Goal: Task Accomplishment & Management: Complete application form

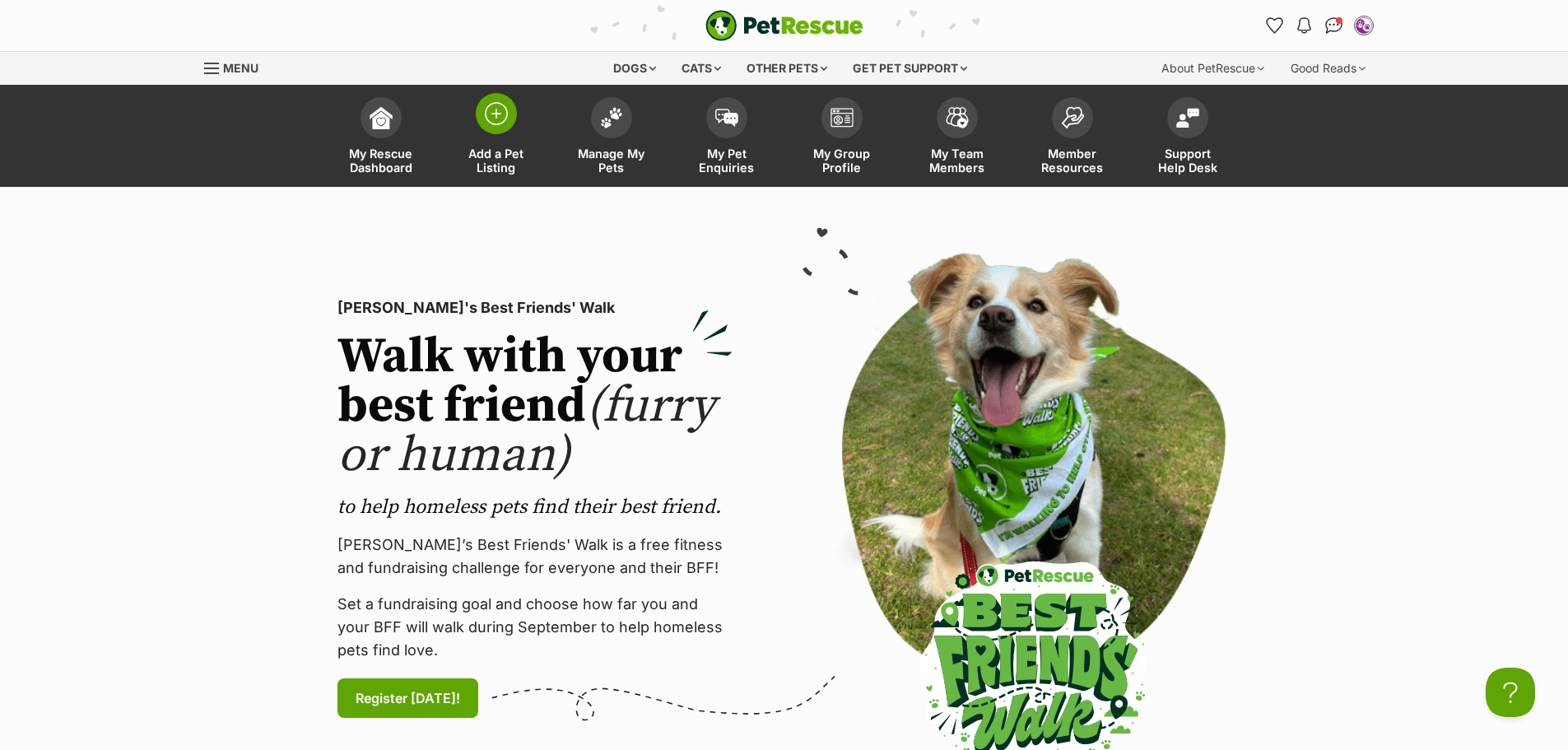
click at [506, 115] on img at bounding box center [496, 113] width 23 height 23
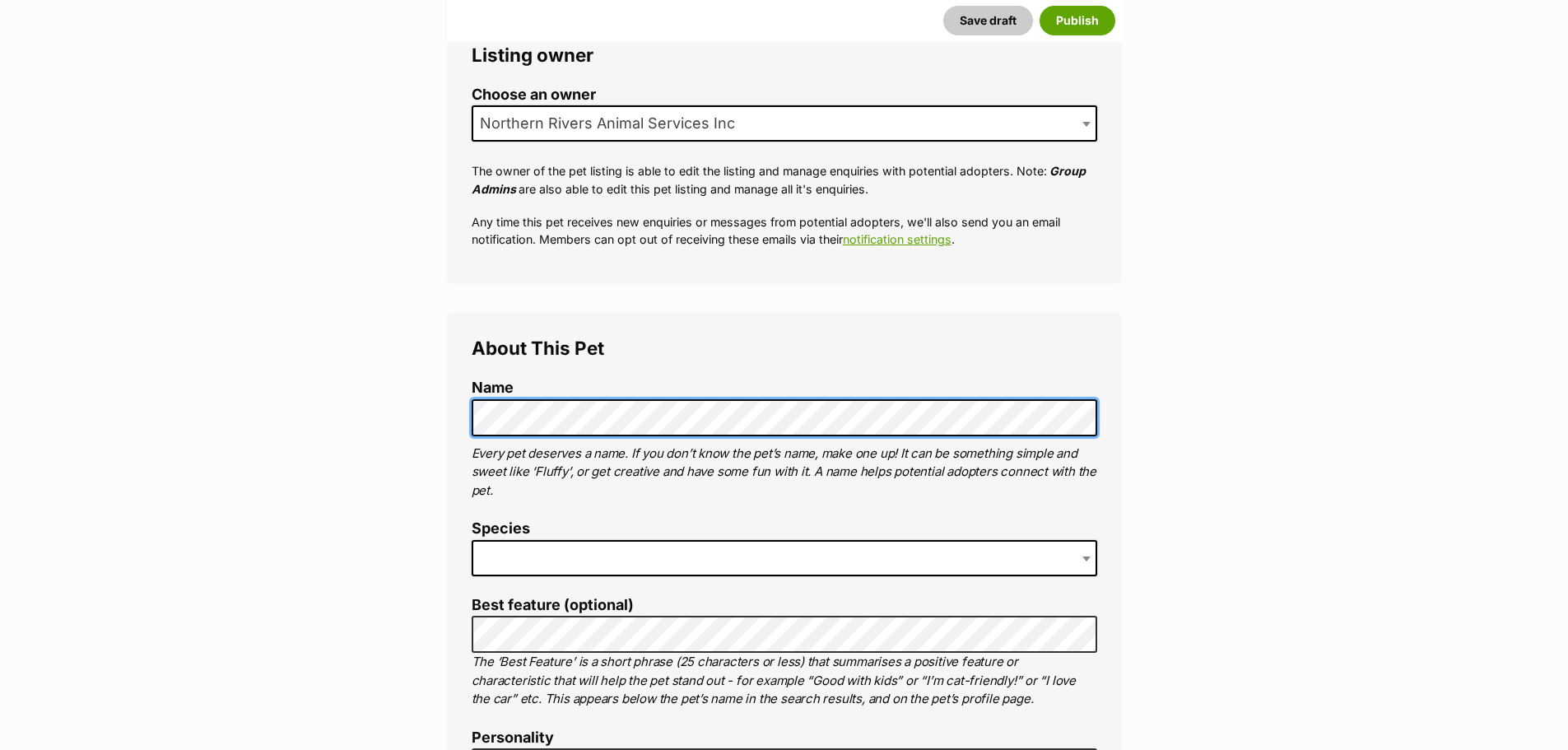
scroll to position [411, 0]
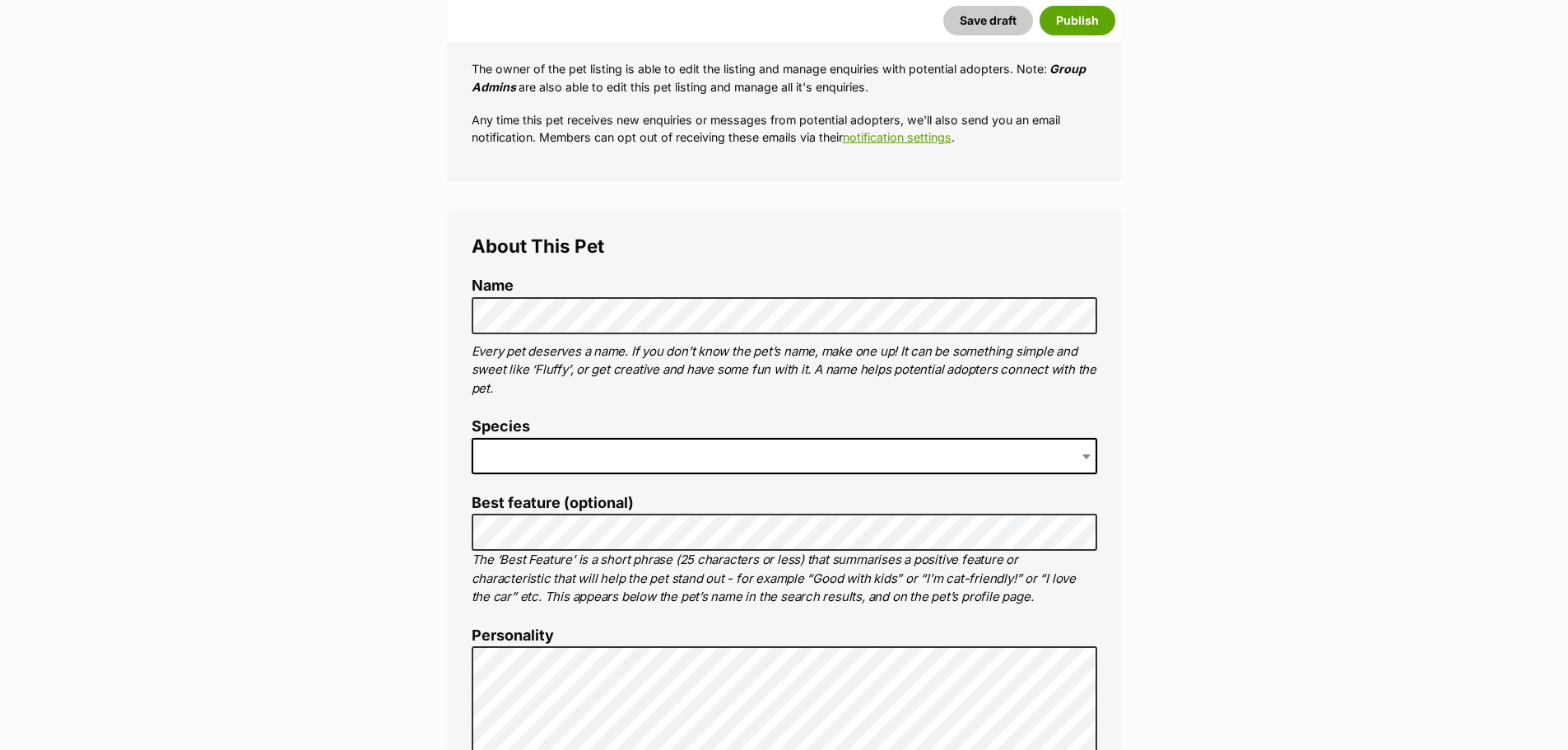
click at [793, 454] on span at bounding box center [784, 455] width 626 height 36
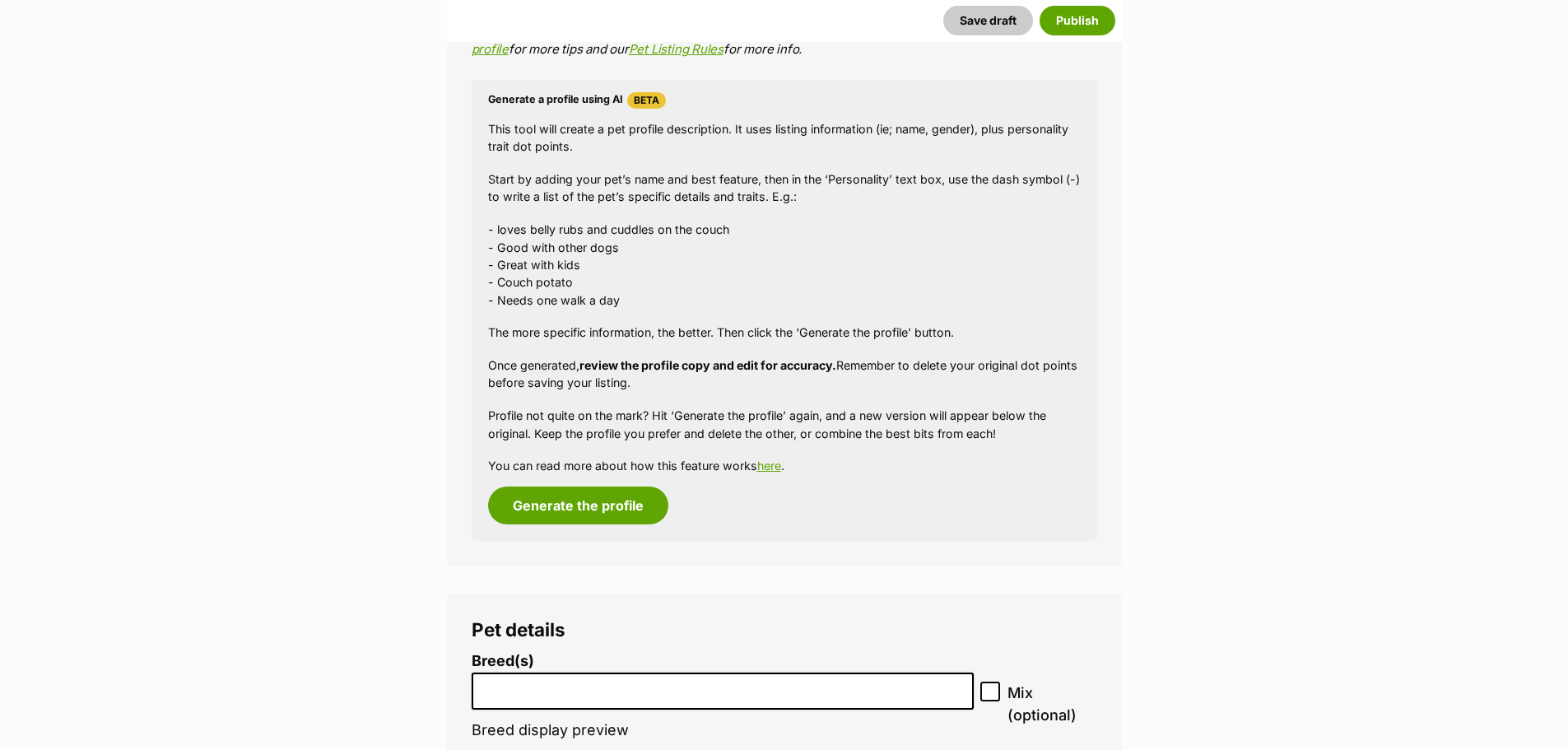
scroll to position [1646, 0]
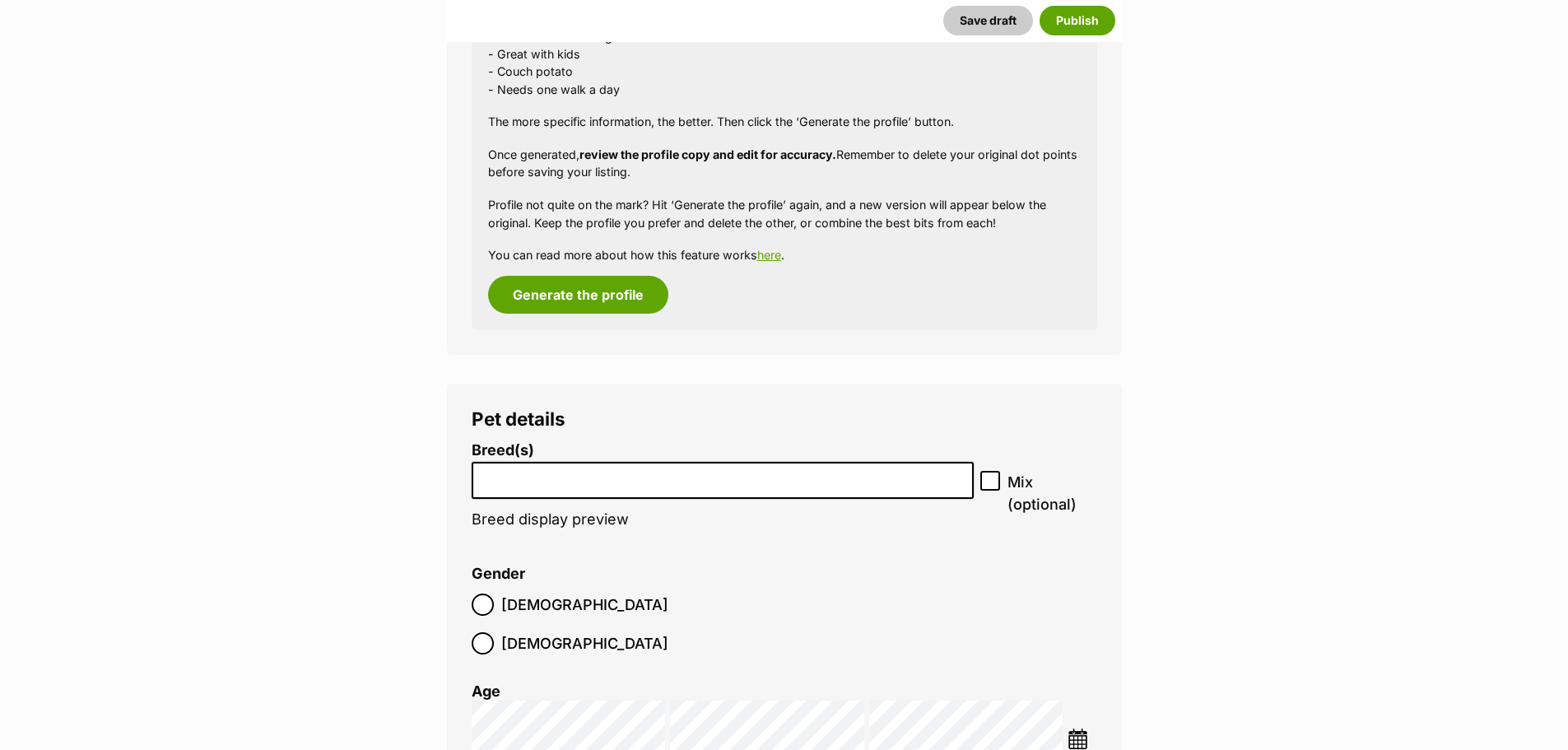
click at [576, 471] on input "search" at bounding box center [723, 476] width 492 height 18
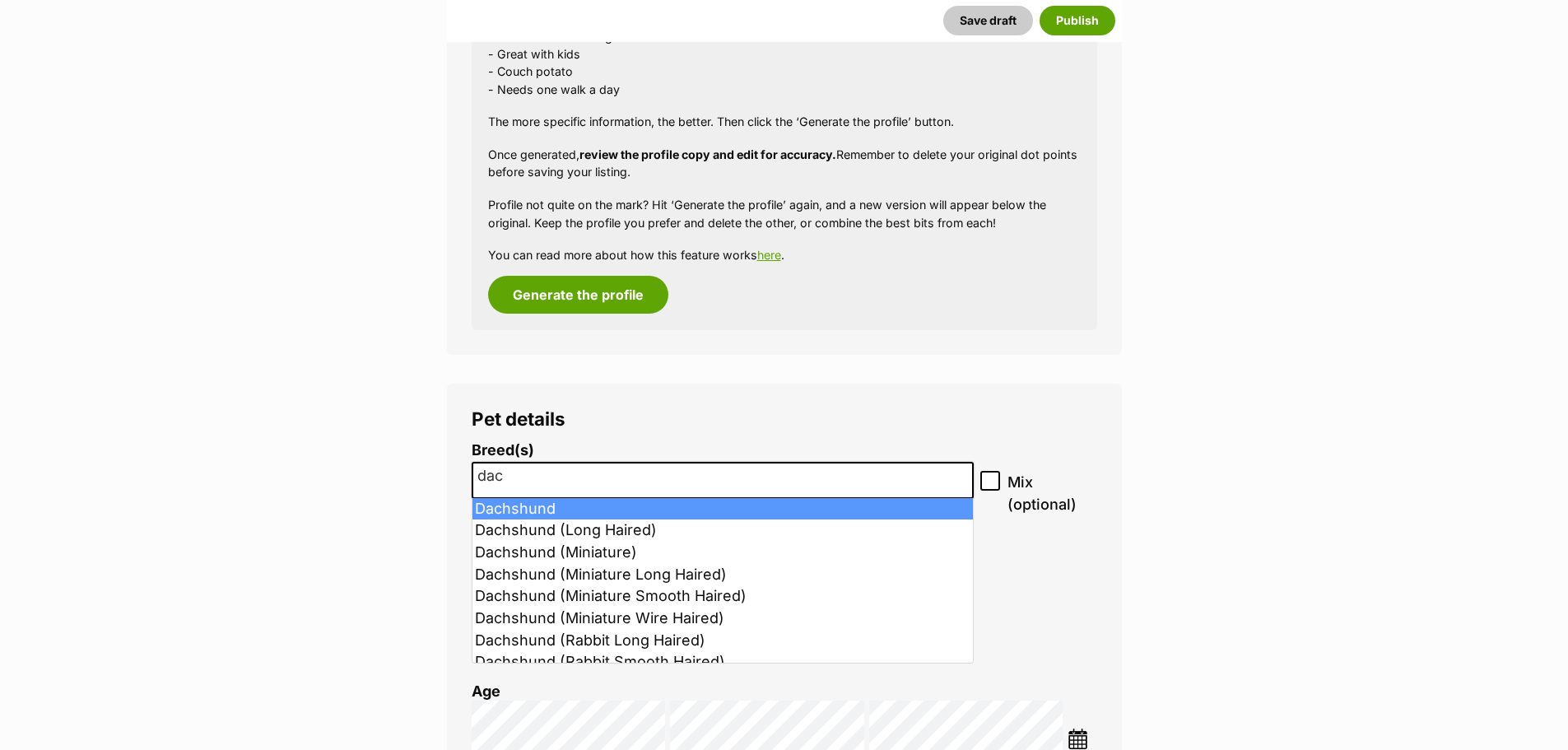
type input "dac"
select select "72"
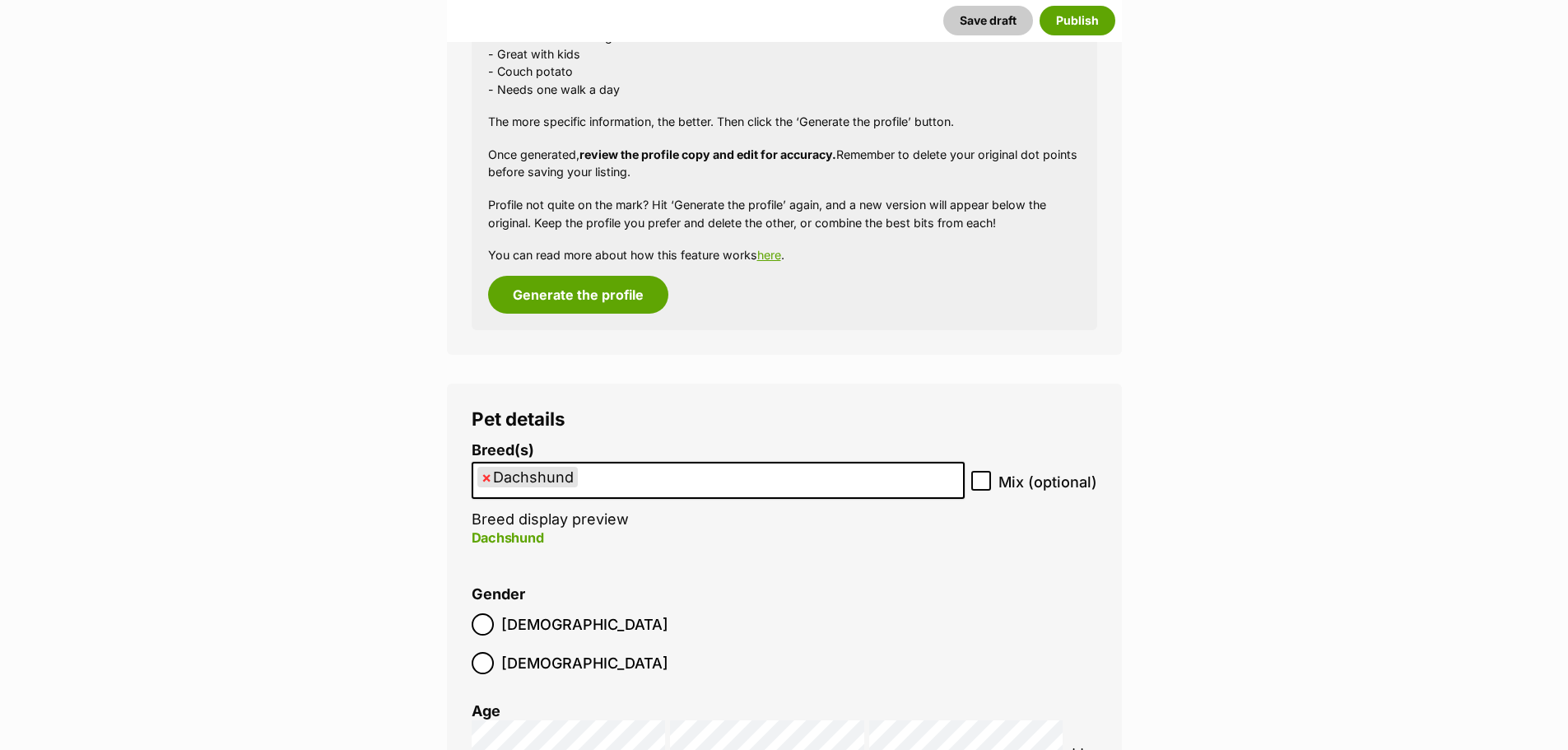
click at [536, 490] on ul "× Dachshund" at bounding box center [717, 480] width 490 height 34
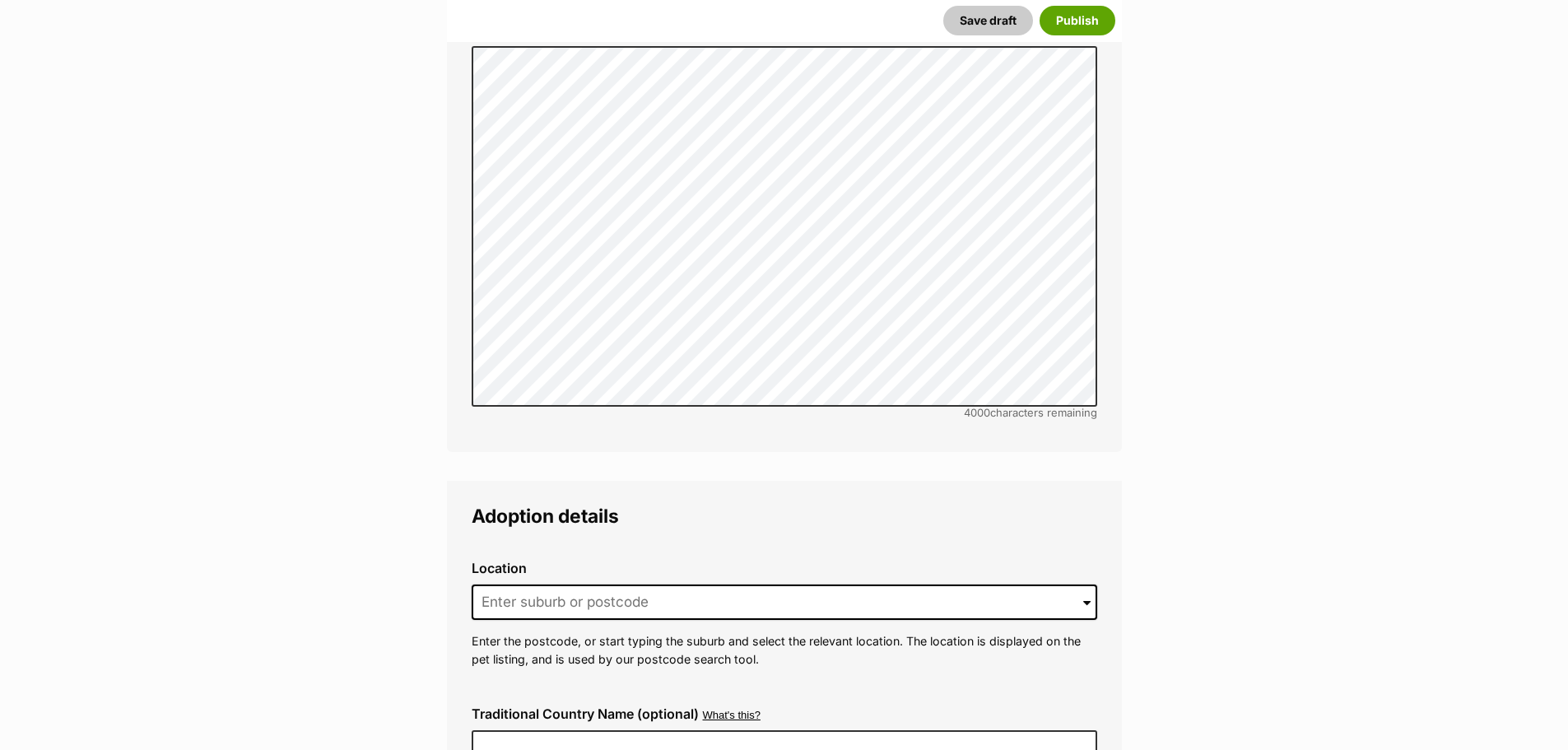
scroll to position [3375, 0]
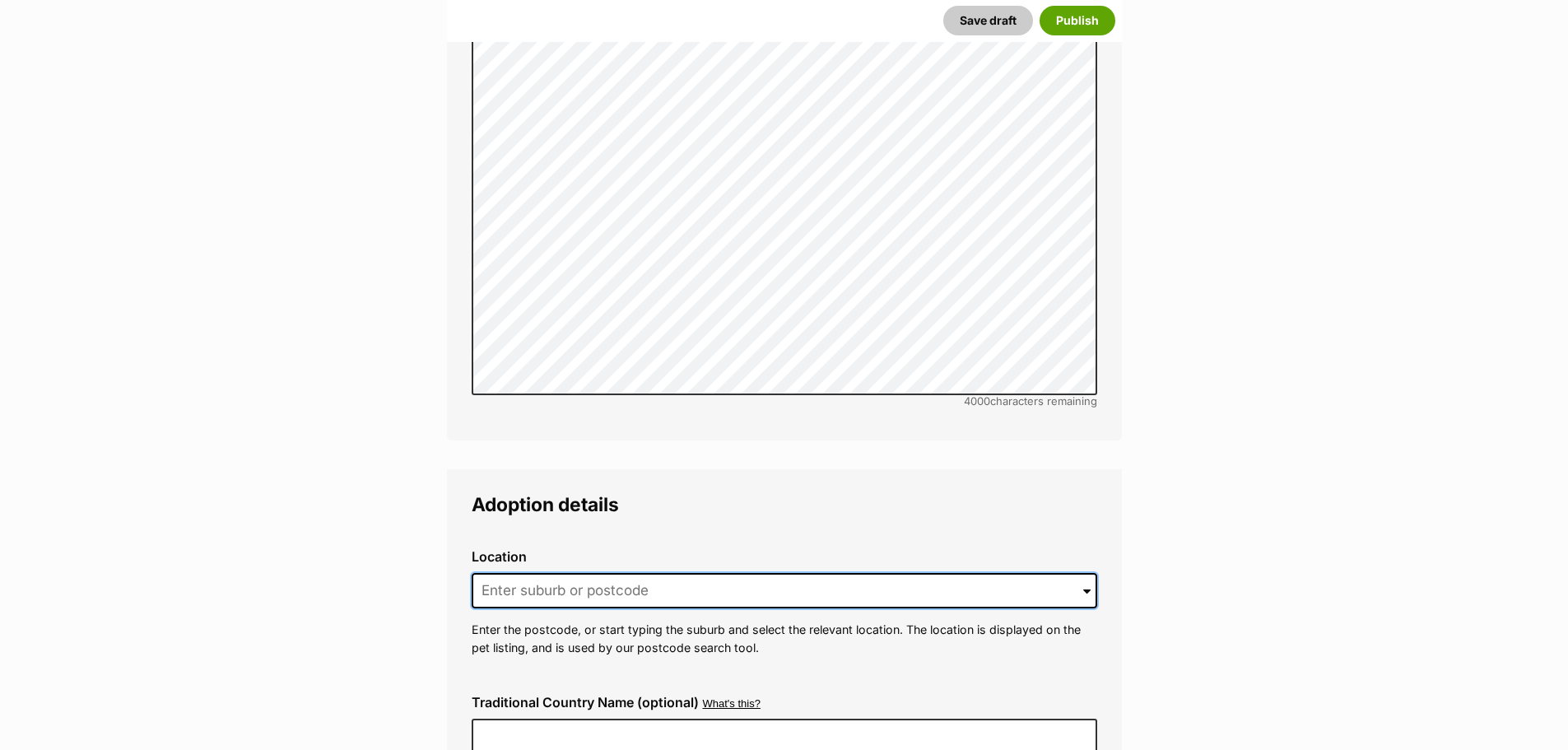
click at [605, 573] on input at bounding box center [784, 590] width 626 height 36
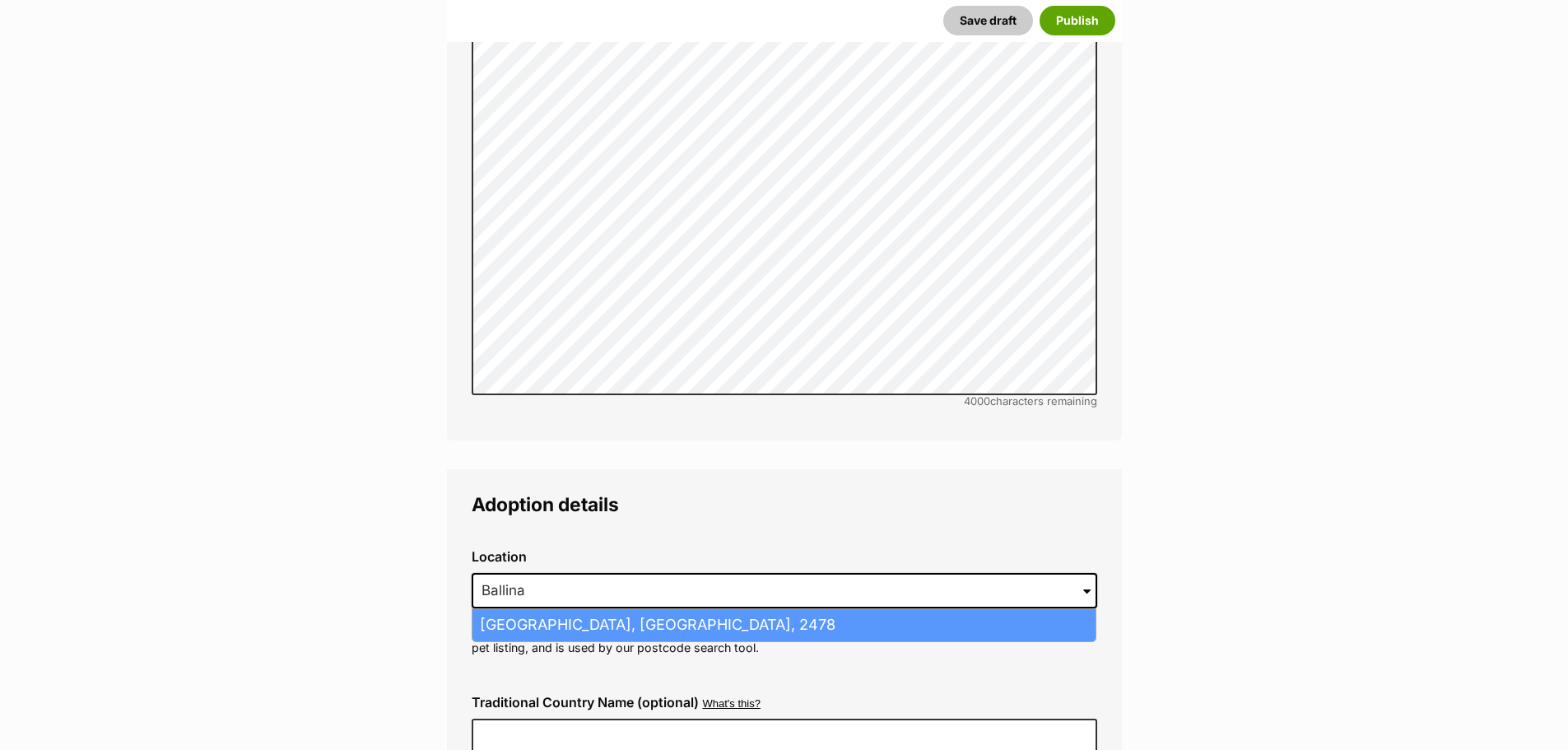
click at [763, 609] on li "Ballina, New South Wales, 2478" at bounding box center [784, 625] width 623 height 32
type input "Ballina, New South Wales, 2478"
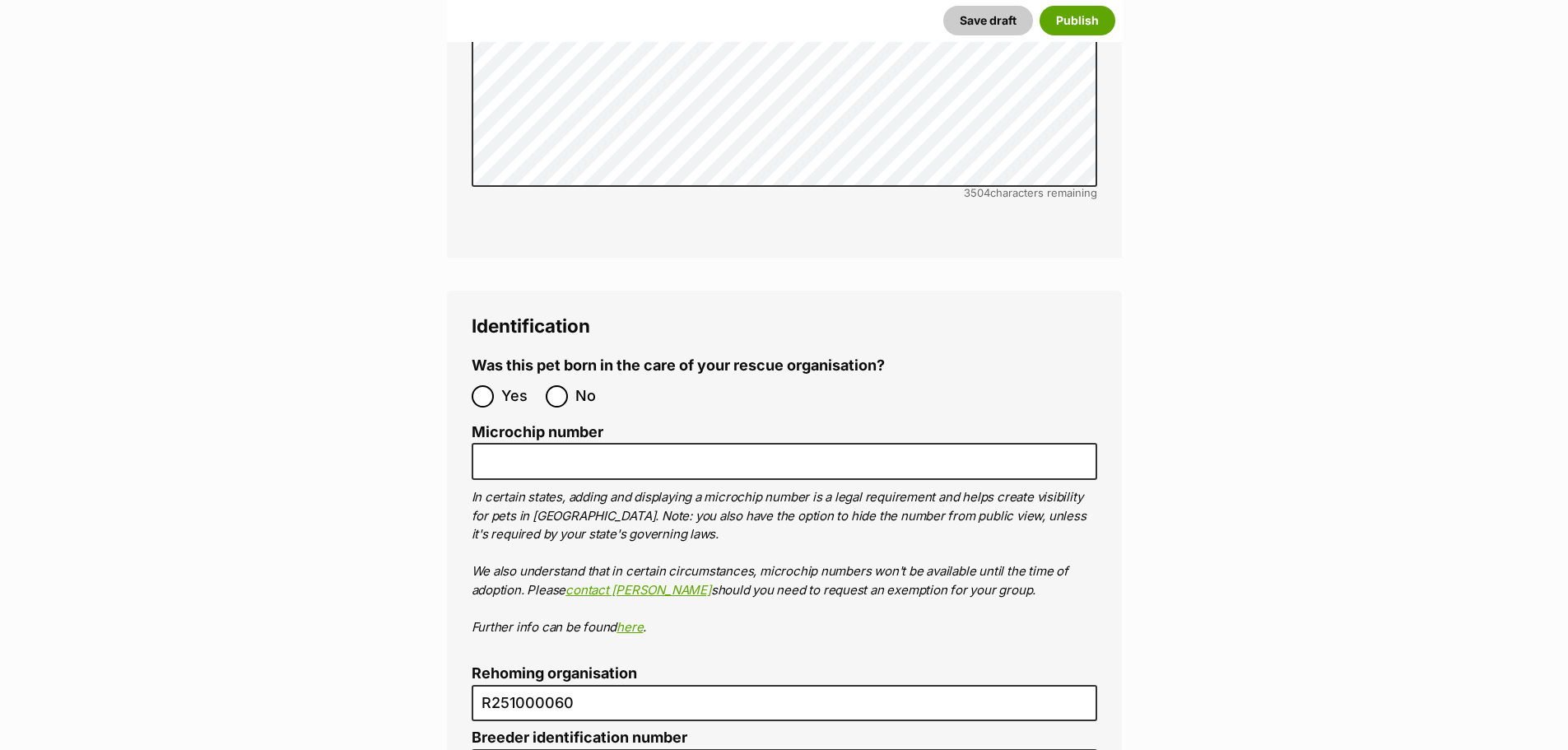
scroll to position [5104, 0]
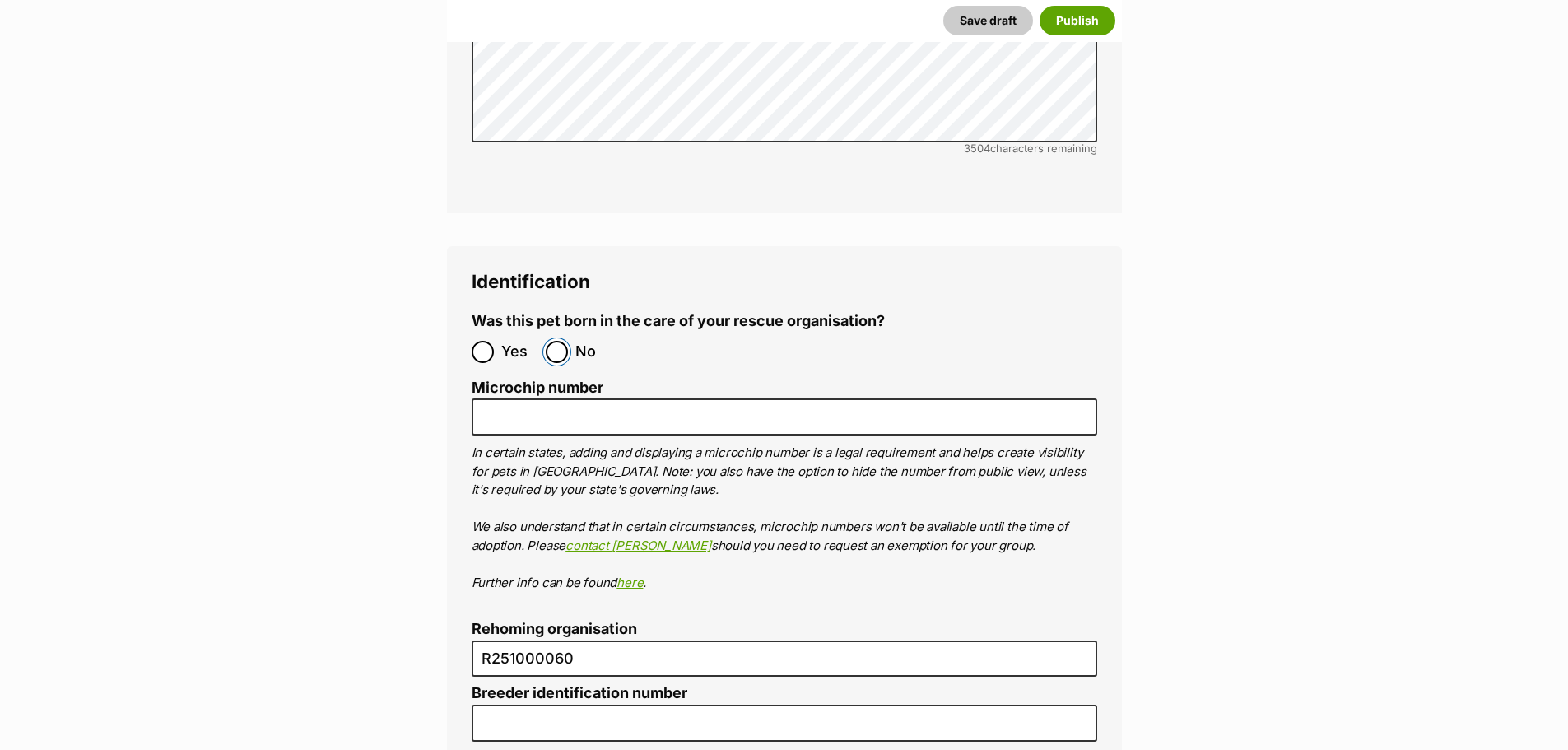
click at [561, 340] on input "No" at bounding box center [557, 352] width 22 height 22
radio input "true"
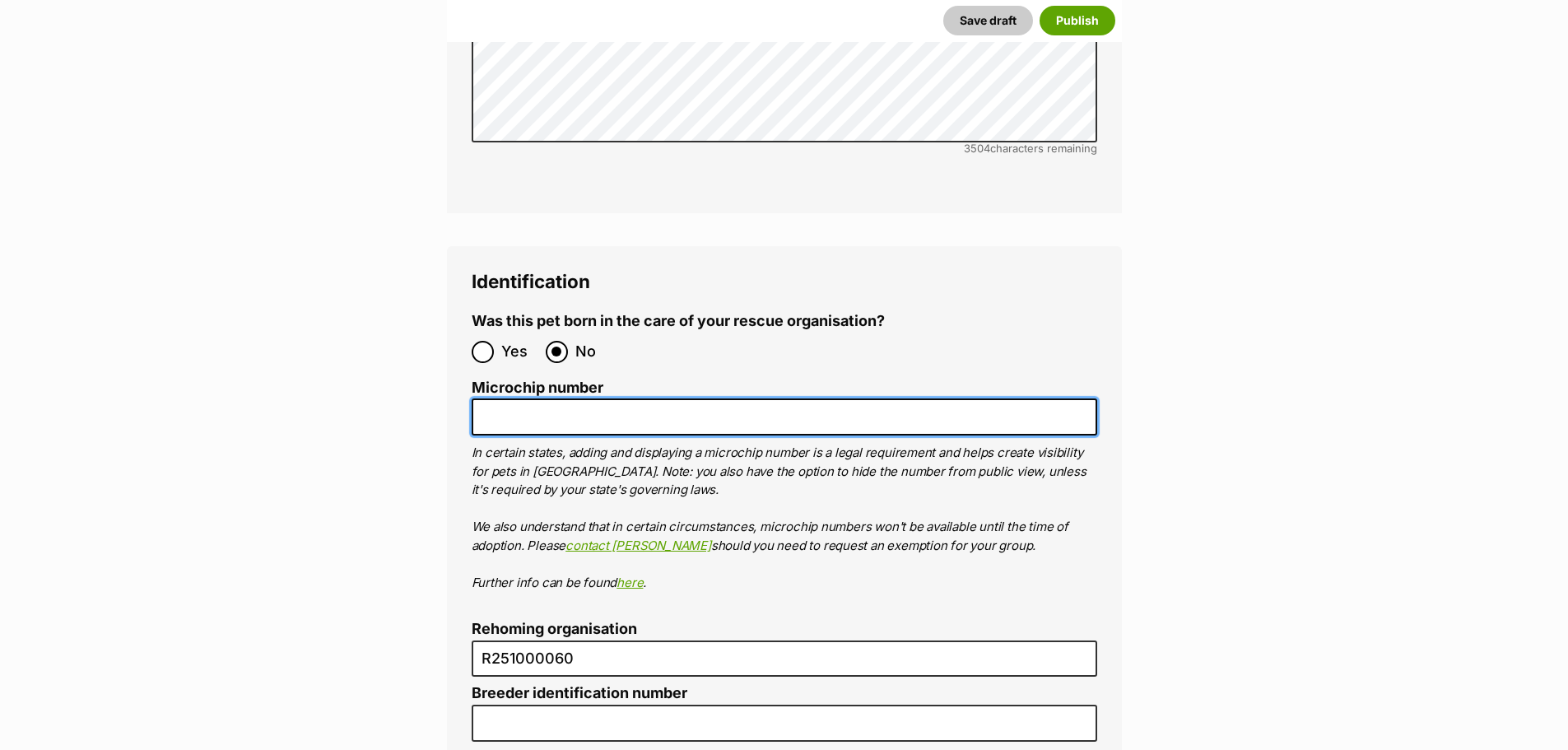
click at [555, 398] on input "Microchip number" at bounding box center [784, 417] width 626 height 37
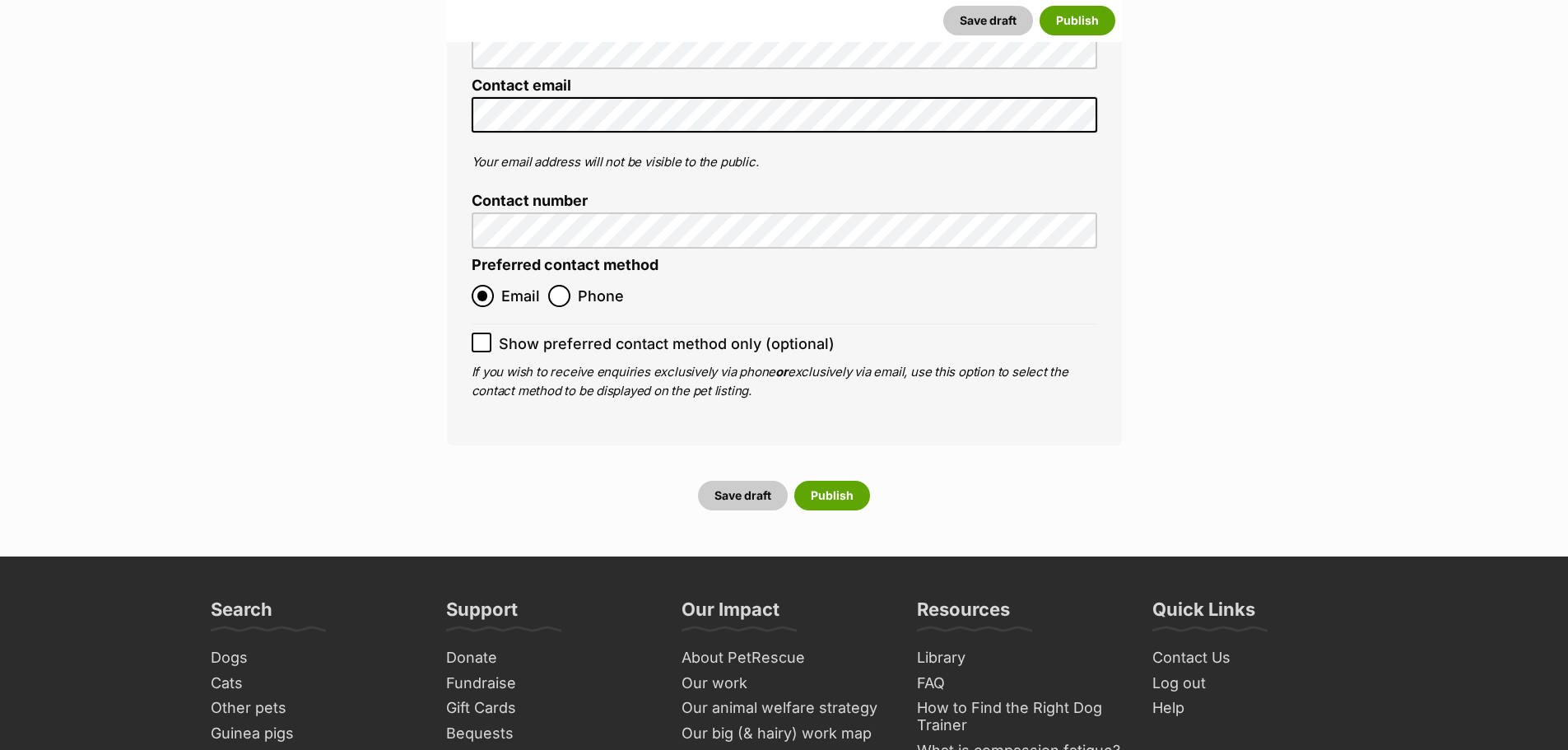
scroll to position [6174, 0]
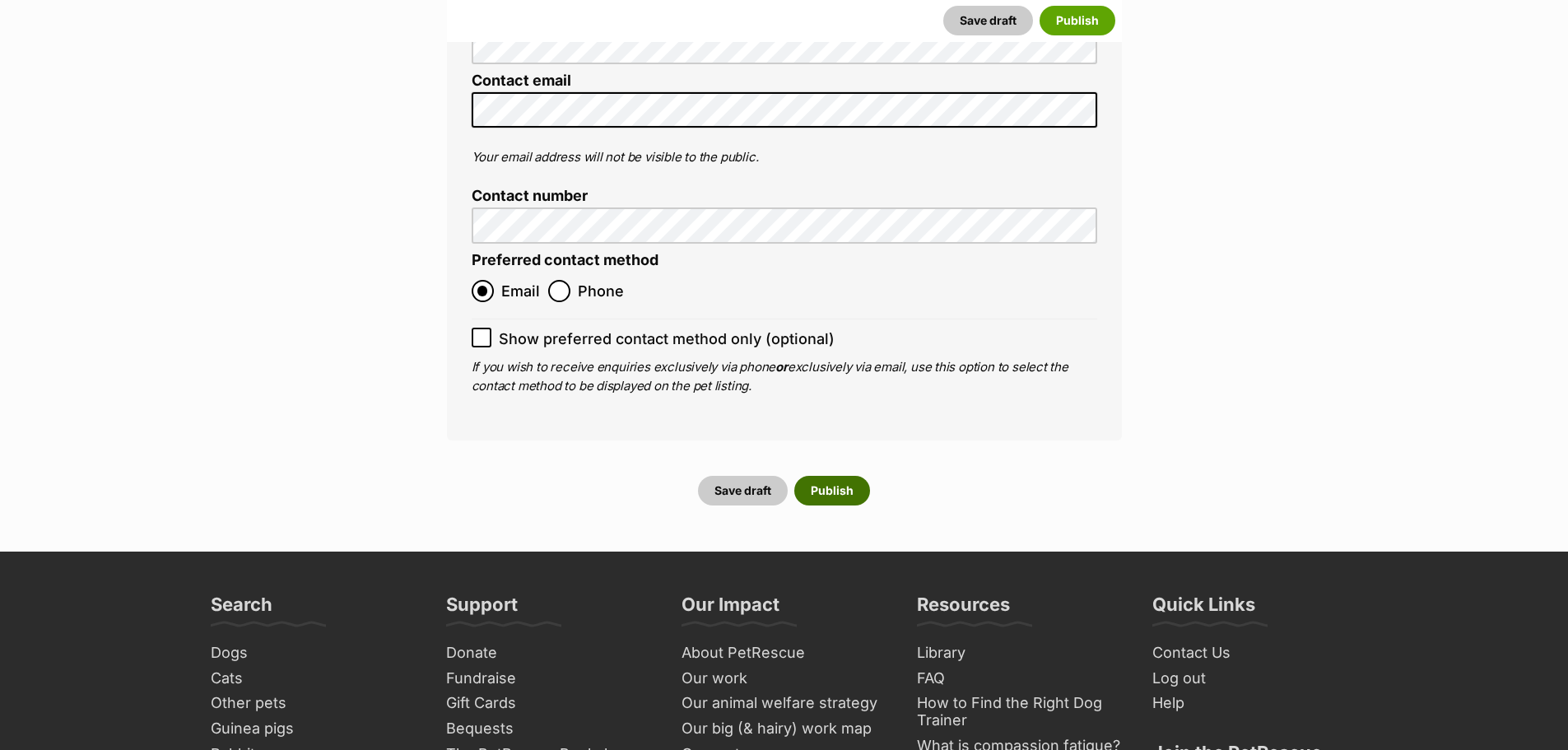
click at [824, 476] on button "Publish" at bounding box center [832, 491] width 76 height 30
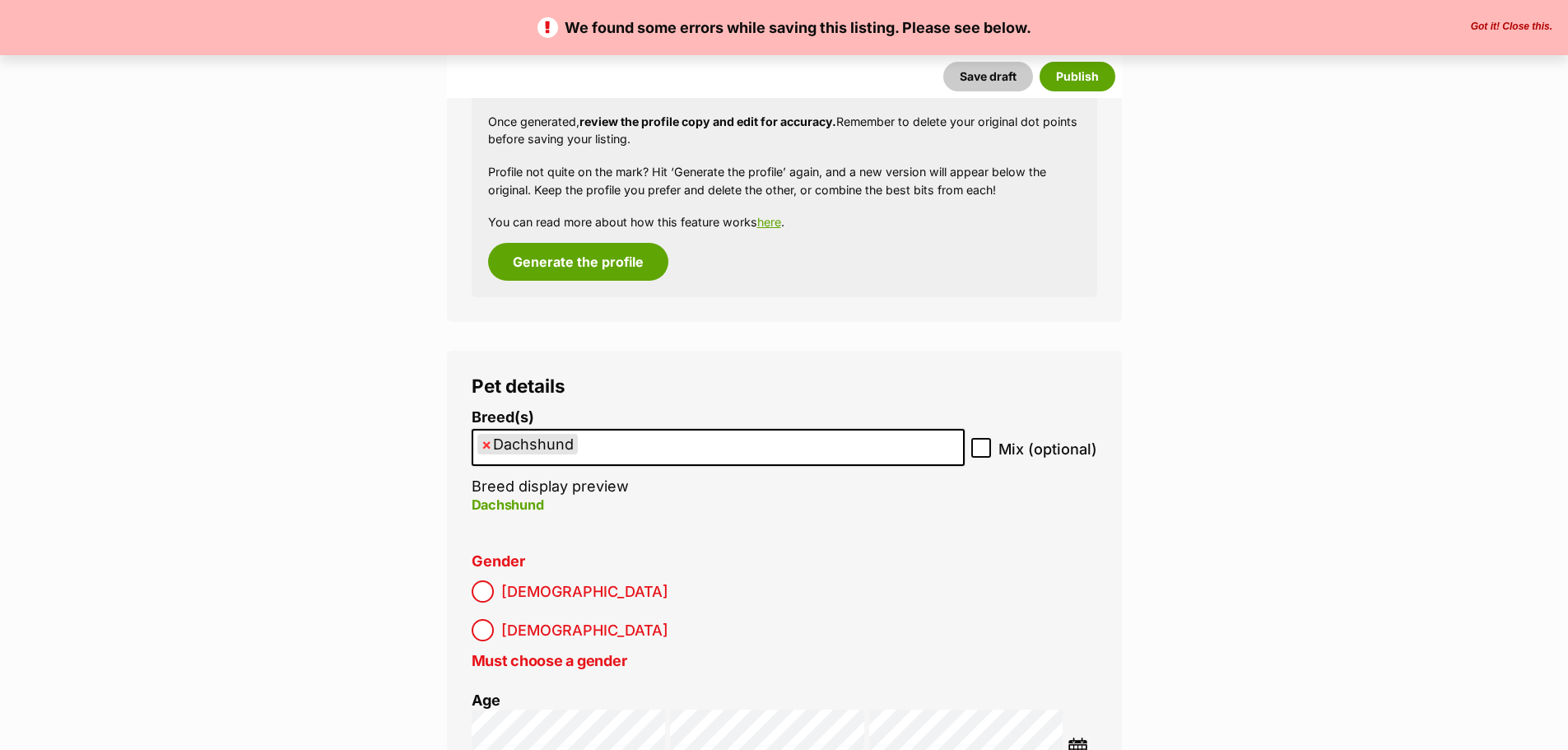
scroll to position [1811, 0]
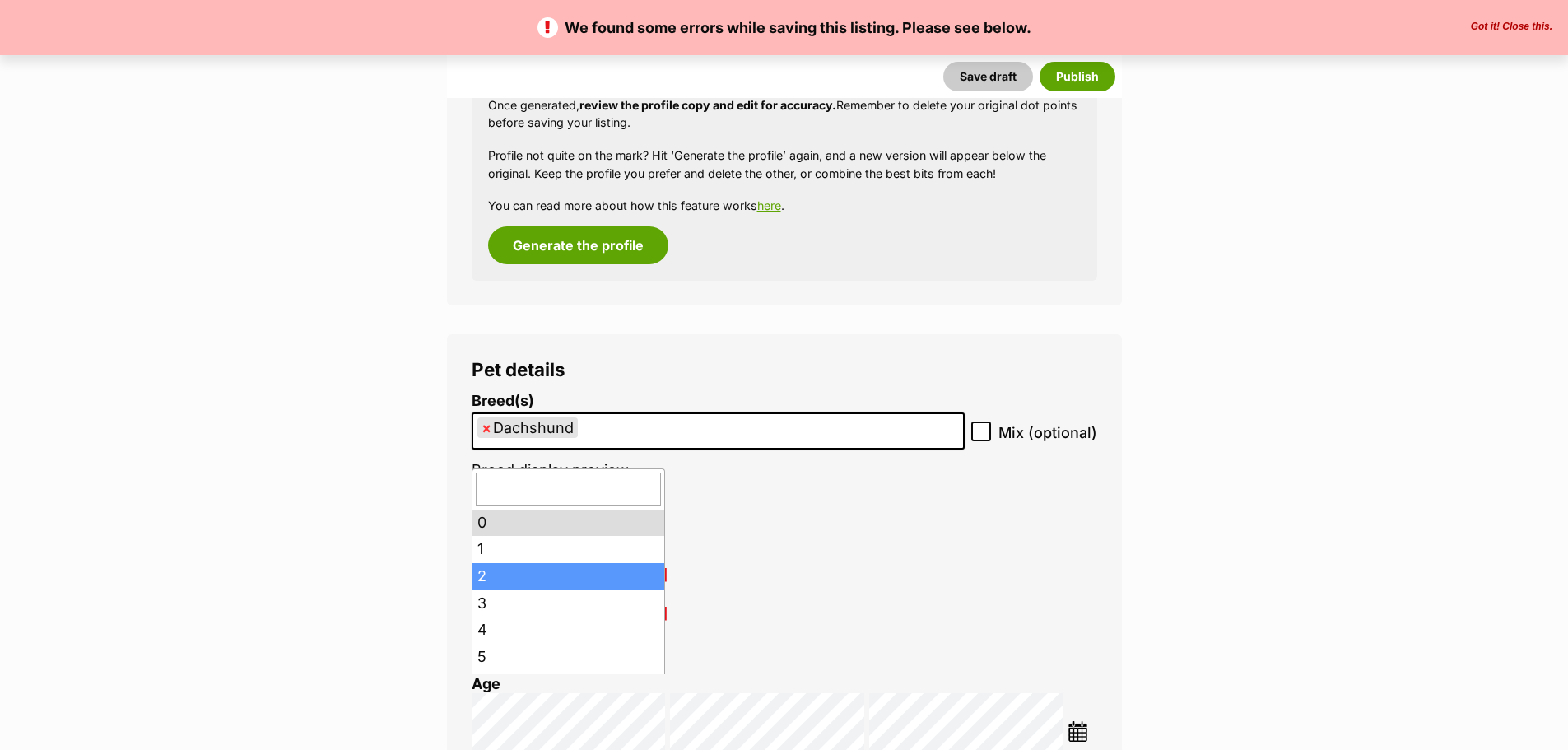
click at [756, 438] on ul "× Dachshund" at bounding box center [717, 431] width 490 height 34
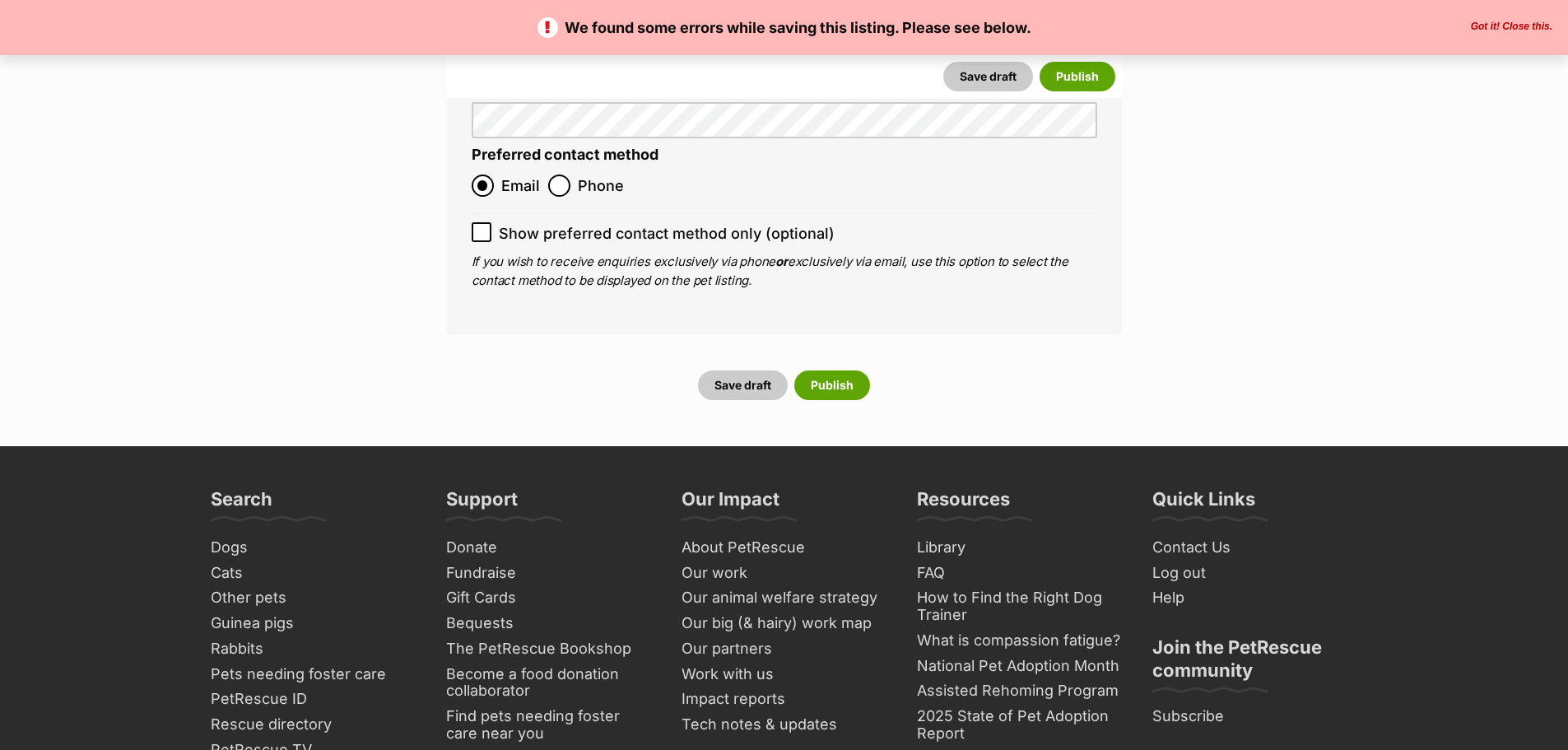
scroll to position [6503, 0]
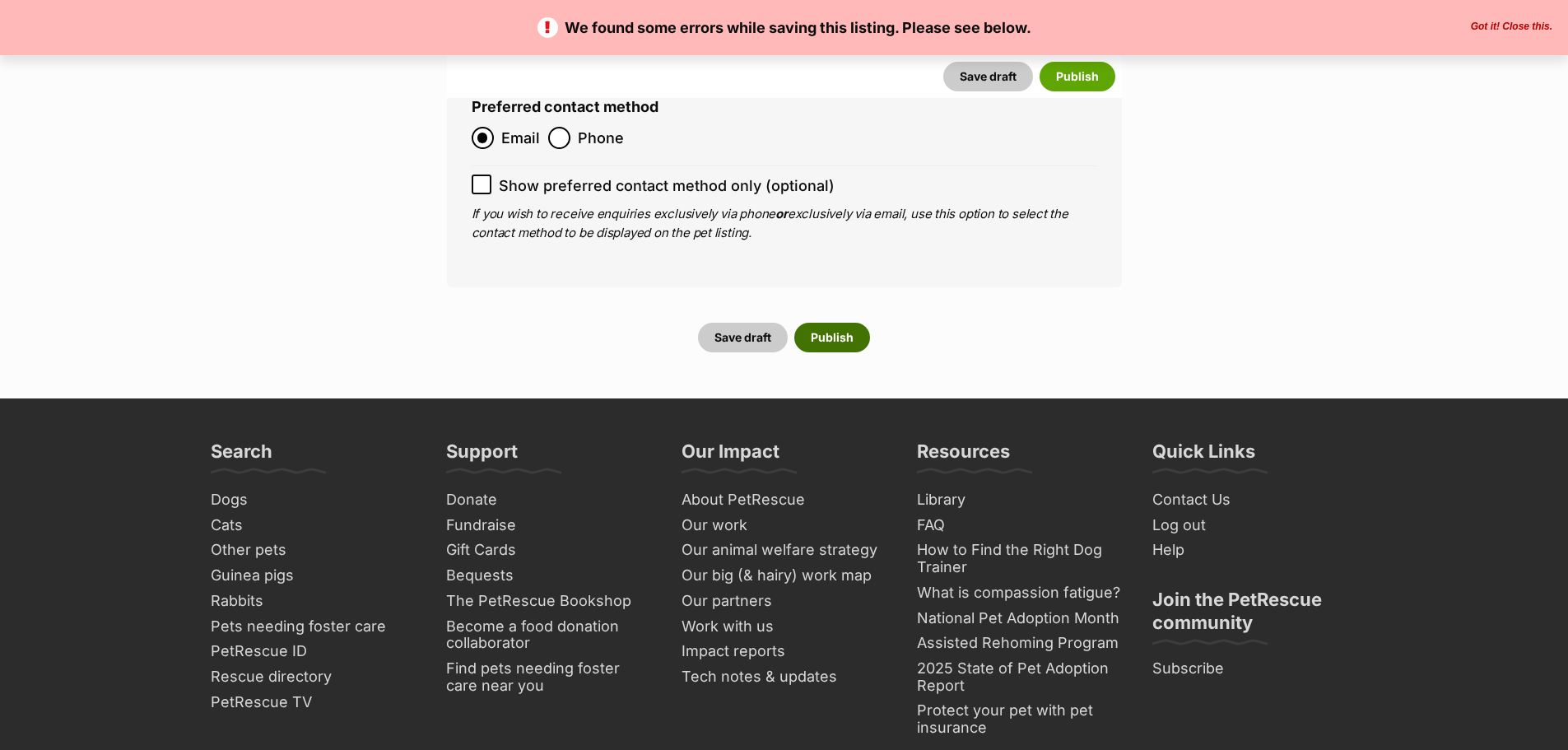
click at [853, 323] on button "Publish" at bounding box center [832, 338] width 76 height 30
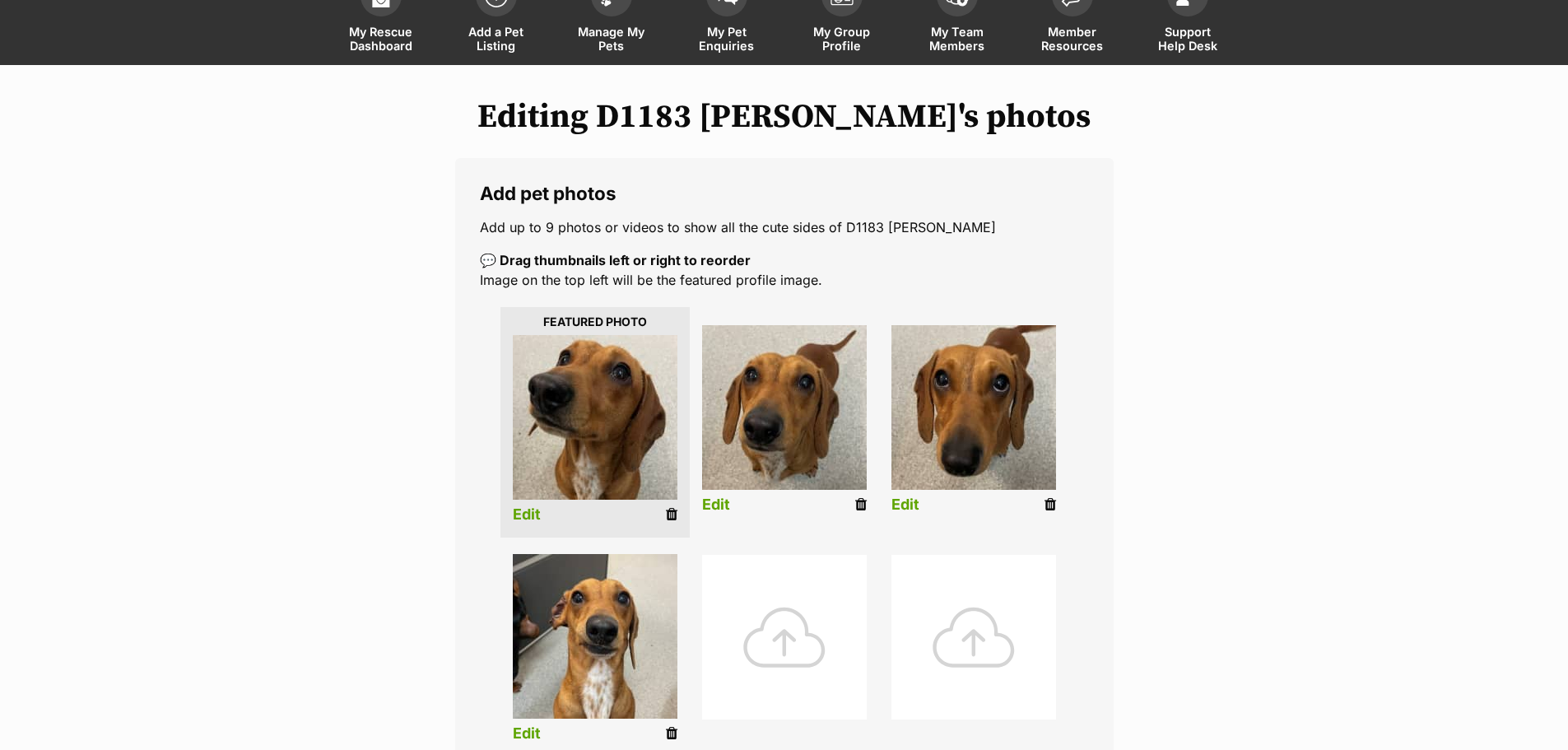
scroll to position [247, 0]
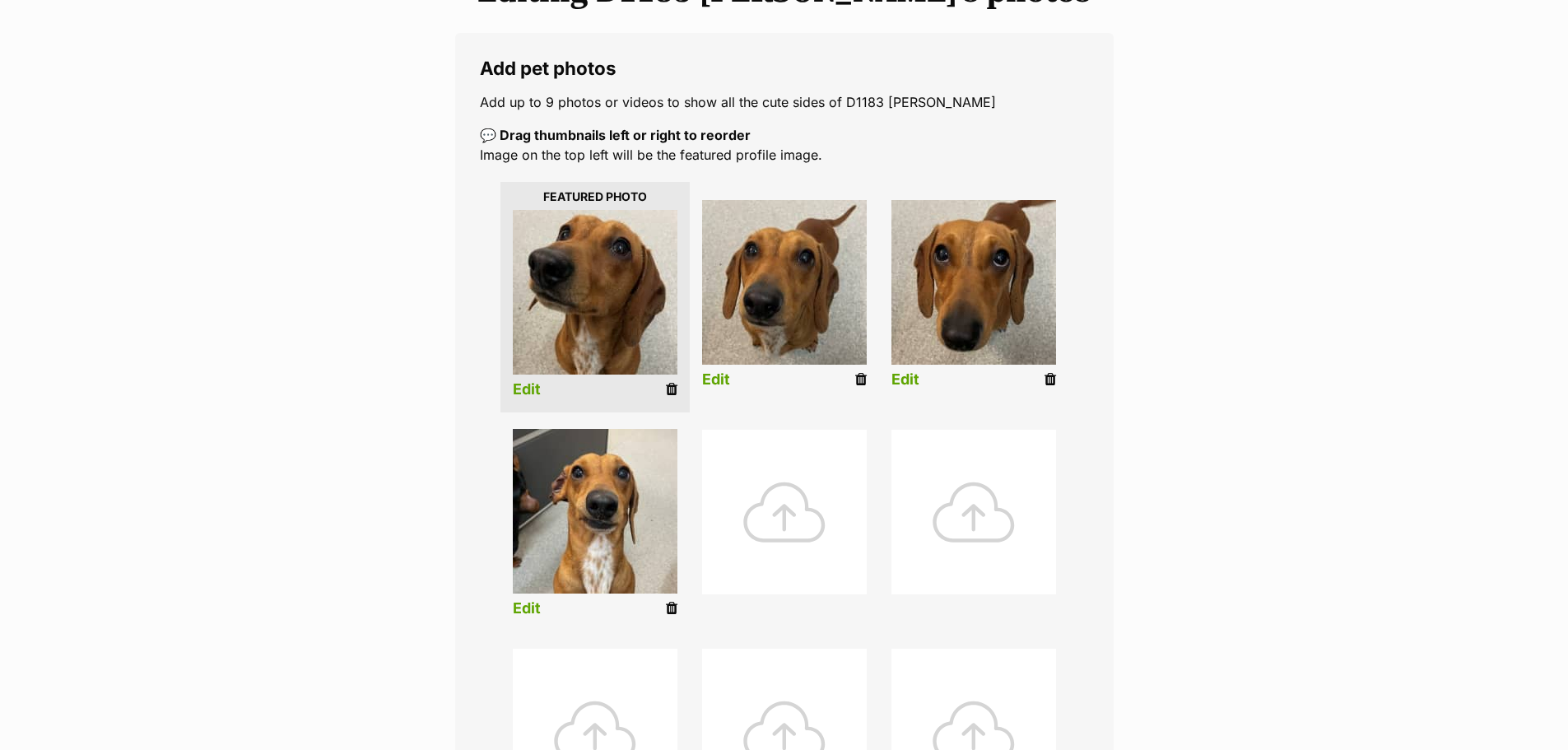
click at [664, 604] on li "Edit" at bounding box center [595, 526] width 189 height 212
click at [672, 604] on icon at bounding box center [672, 608] width 11 height 15
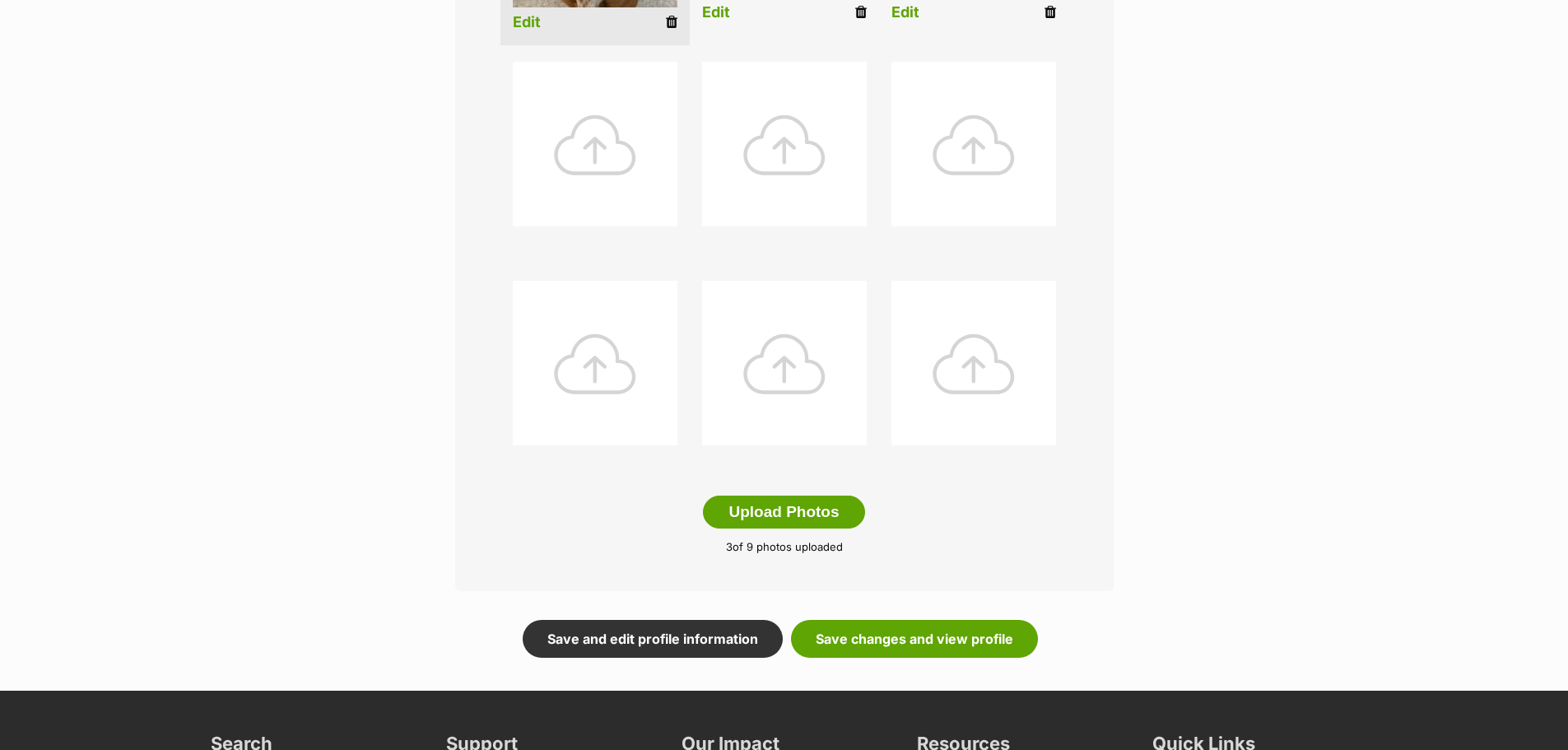
scroll to position [659, 0]
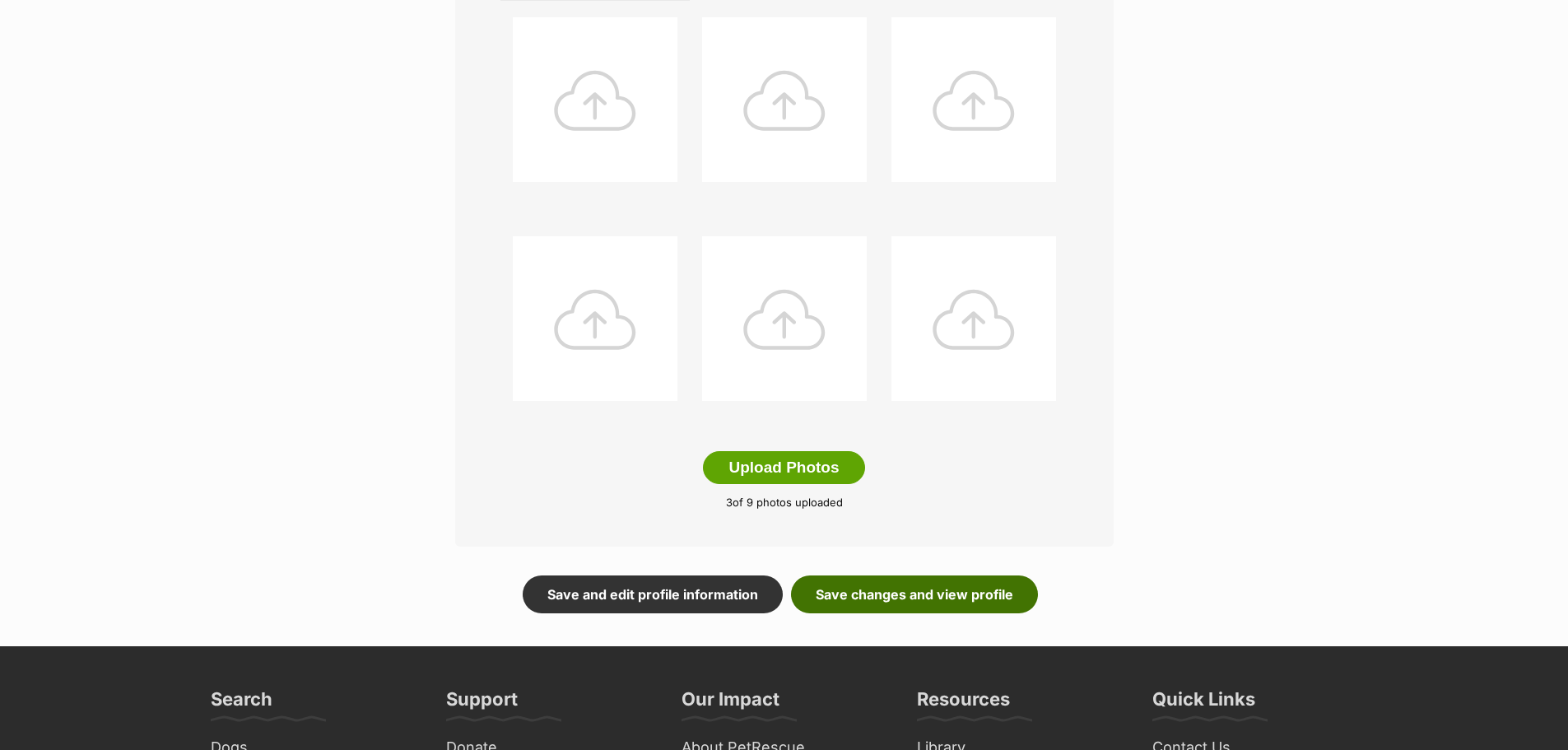
click at [964, 591] on link "Save changes and view profile" at bounding box center [914, 594] width 247 height 38
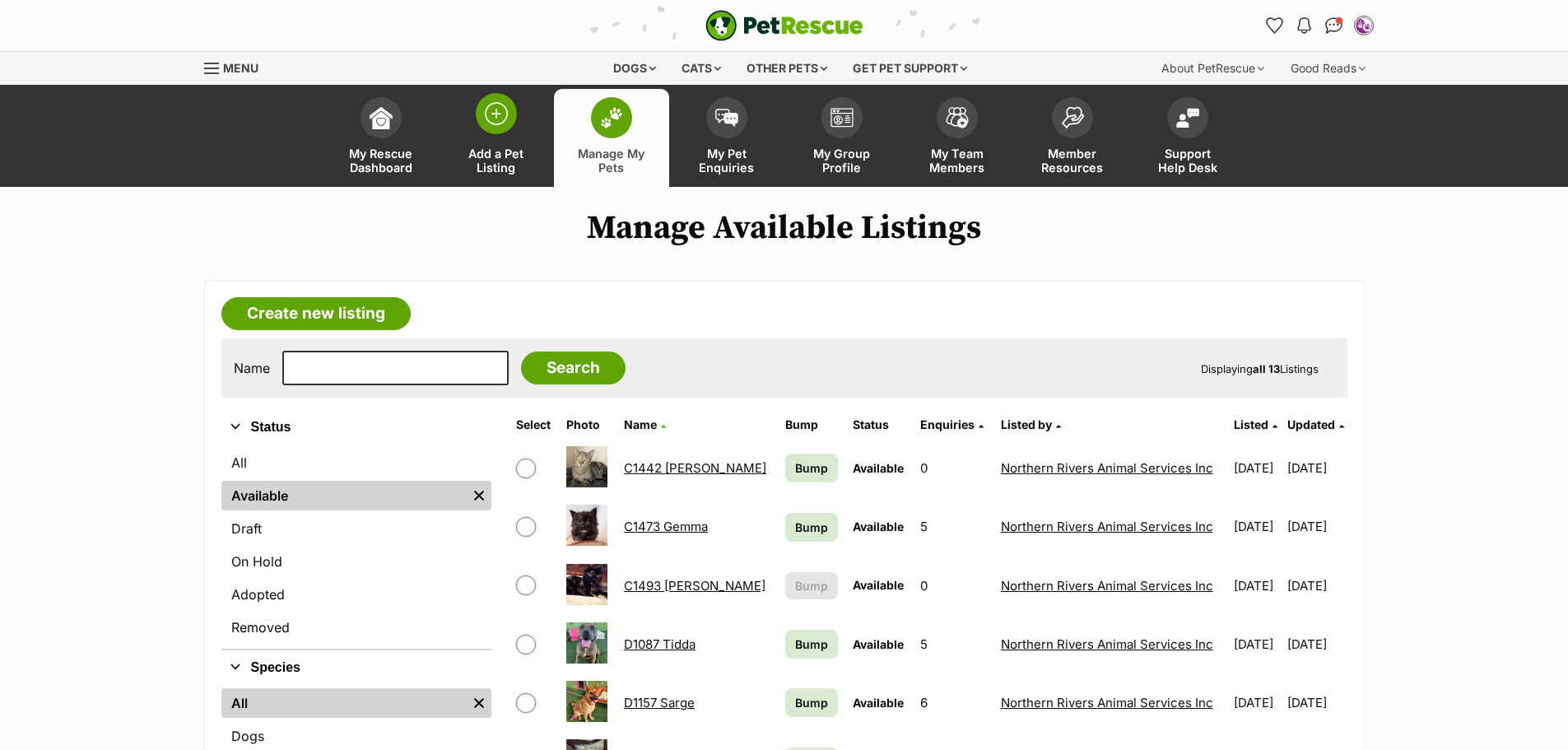
click at [490, 129] on span at bounding box center [496, 114] width 41 height 41
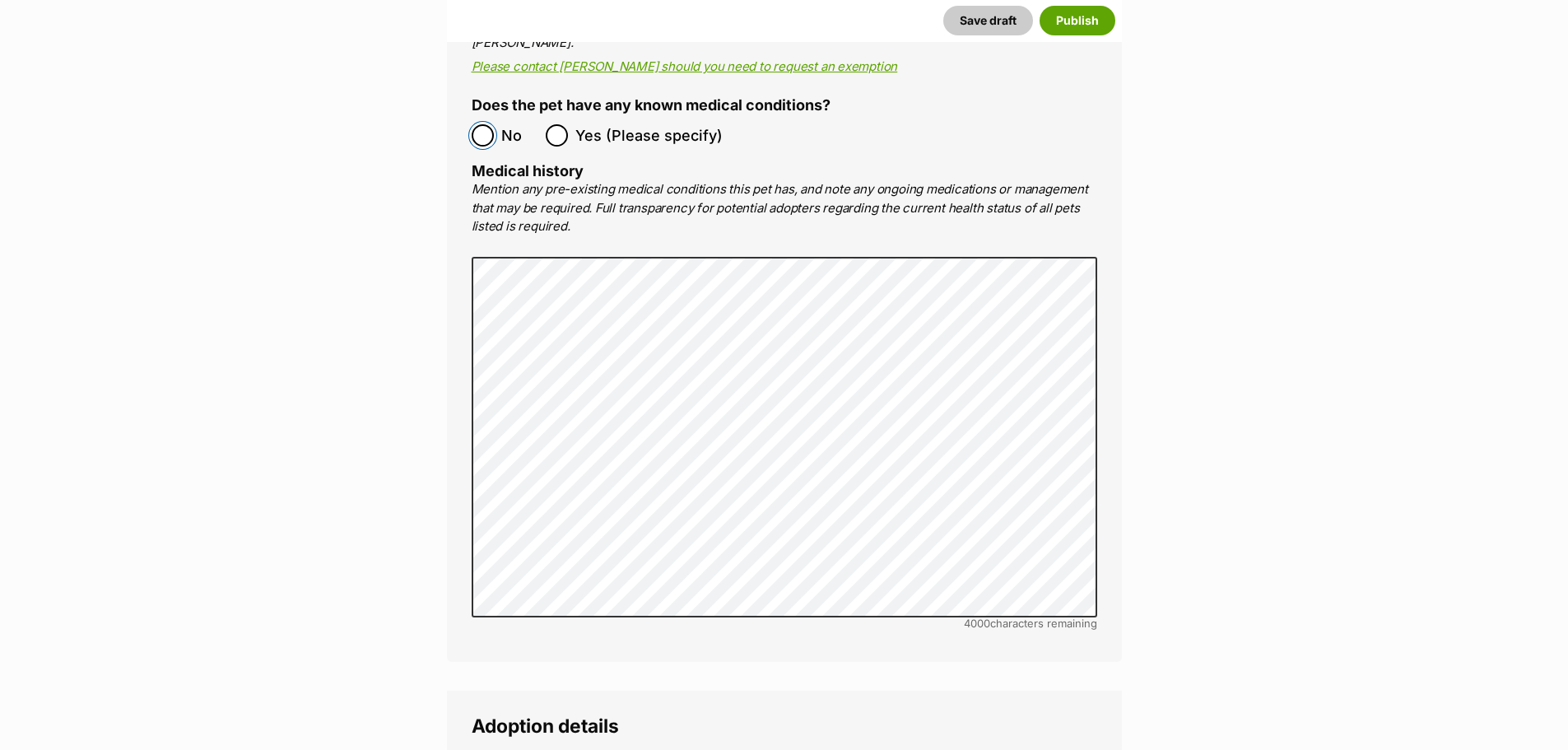
scroll to position [2964, 0]
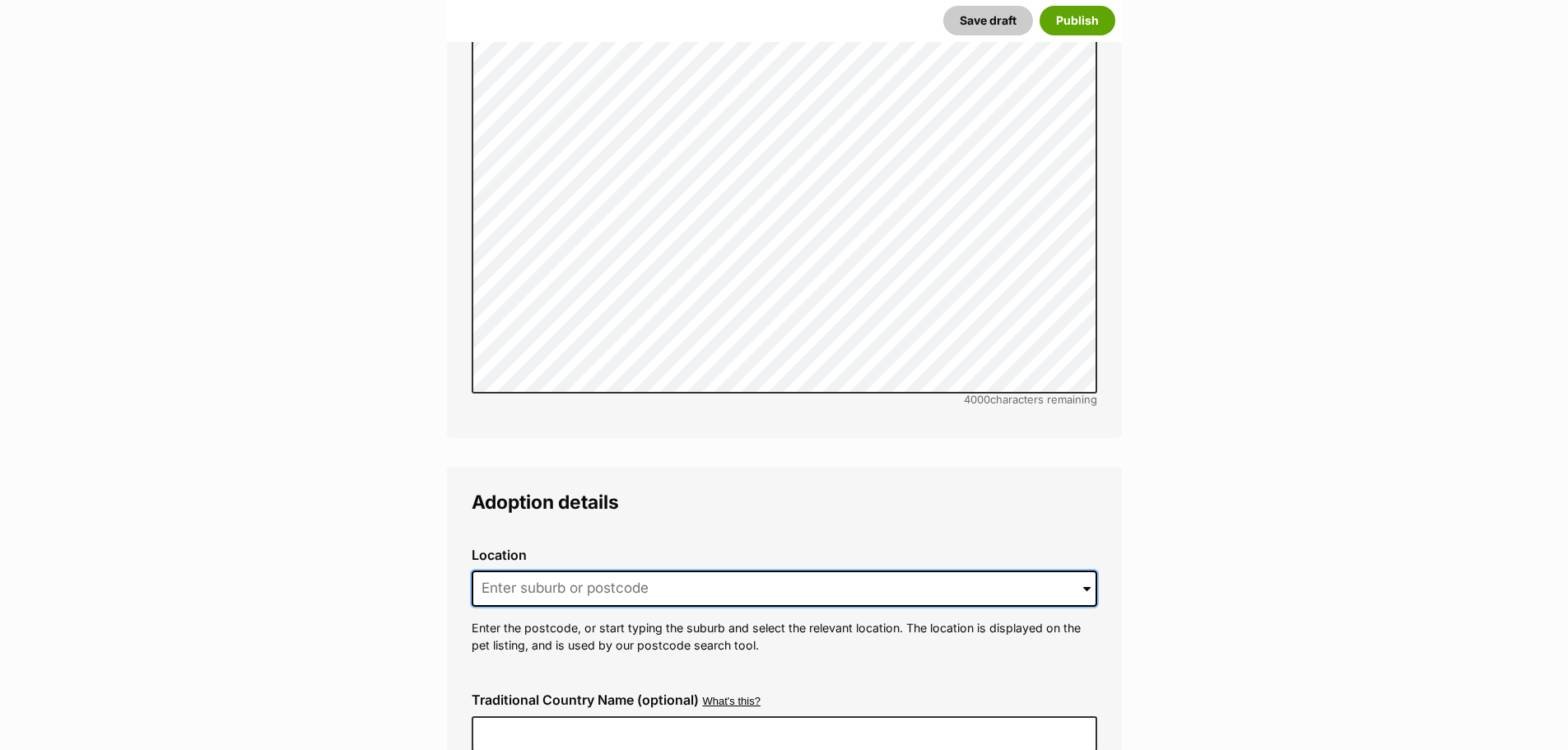
click at [728, 571] on input at bounding box center [784, 589] width 626 height 36
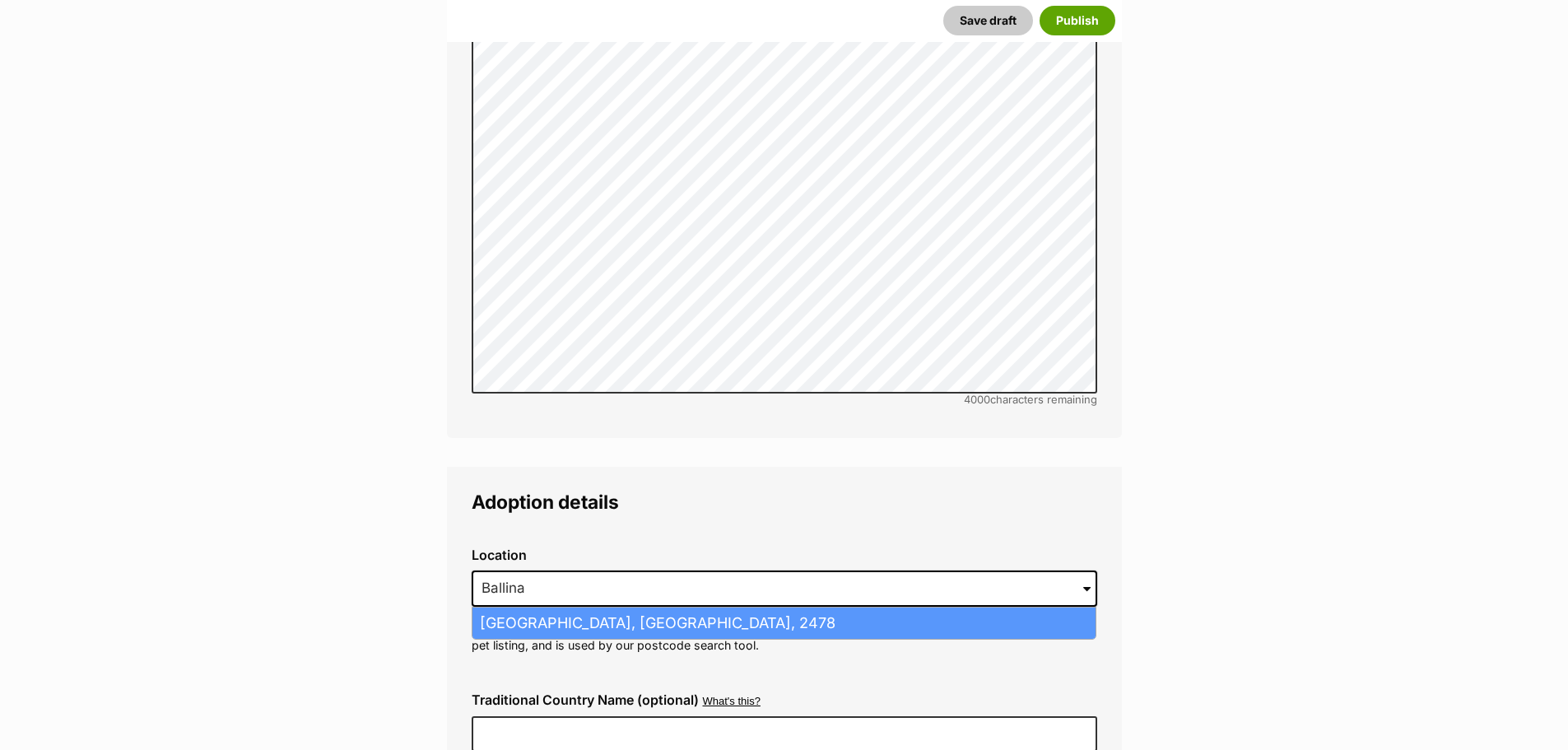
click at [717, 607] on li "Ballina, New South Wales, 2478" at bounding box center [784, 623] width 623 height 32
type input "Ballina, New South Wales, 2478"
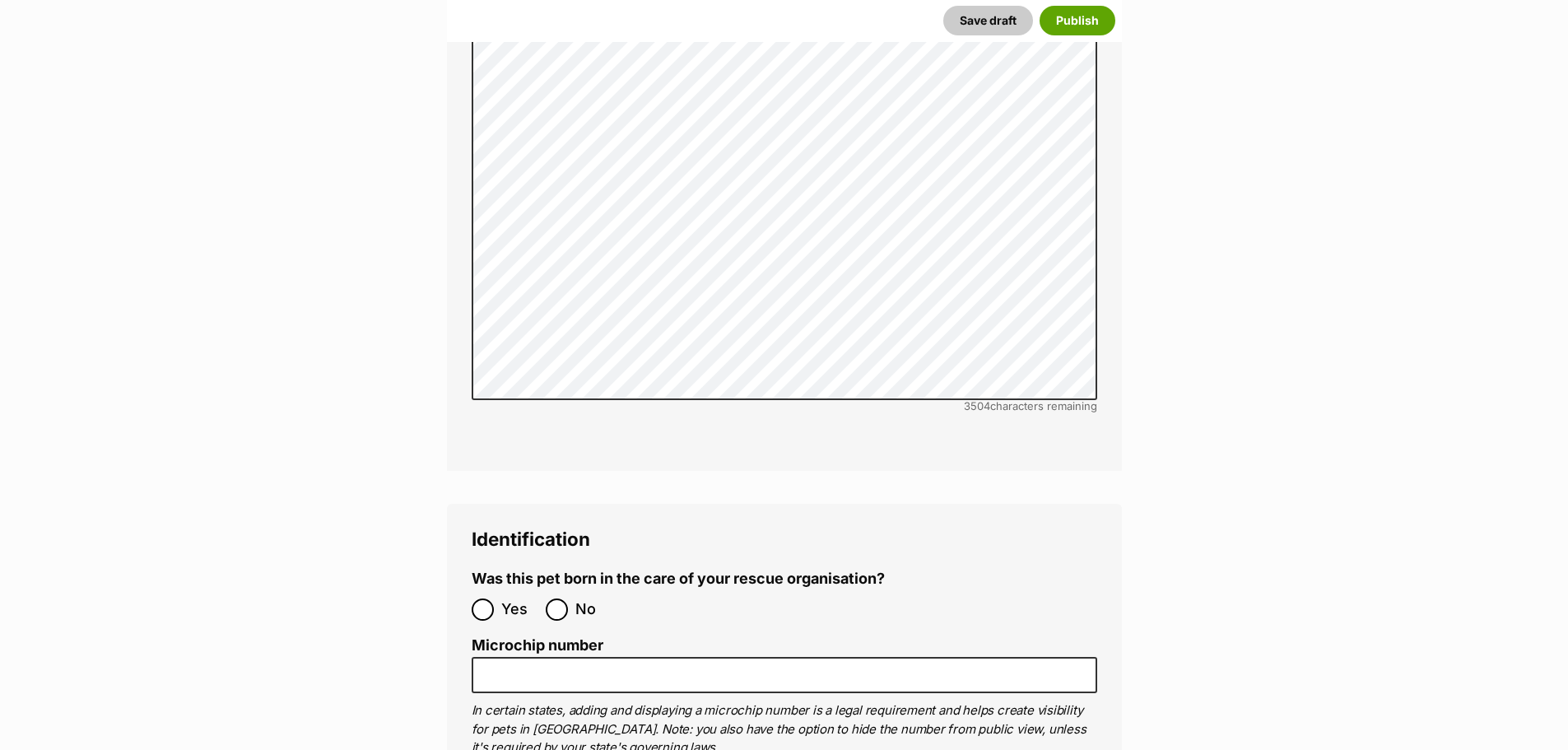
scroll to position [4445, 0]
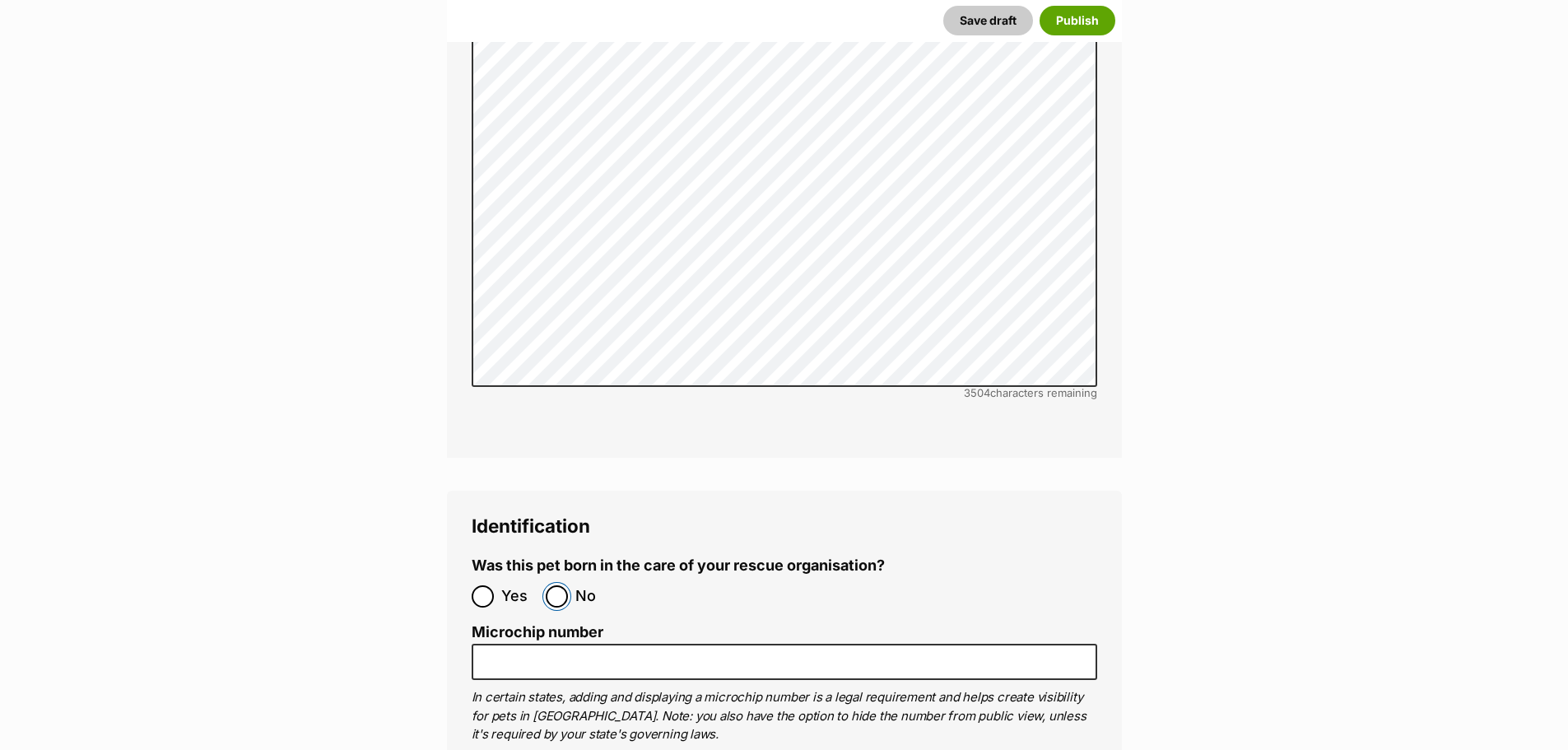
click at [560, 585] on input "No" at bounding box center [557, 596] width 22 height 22
radio input "true"
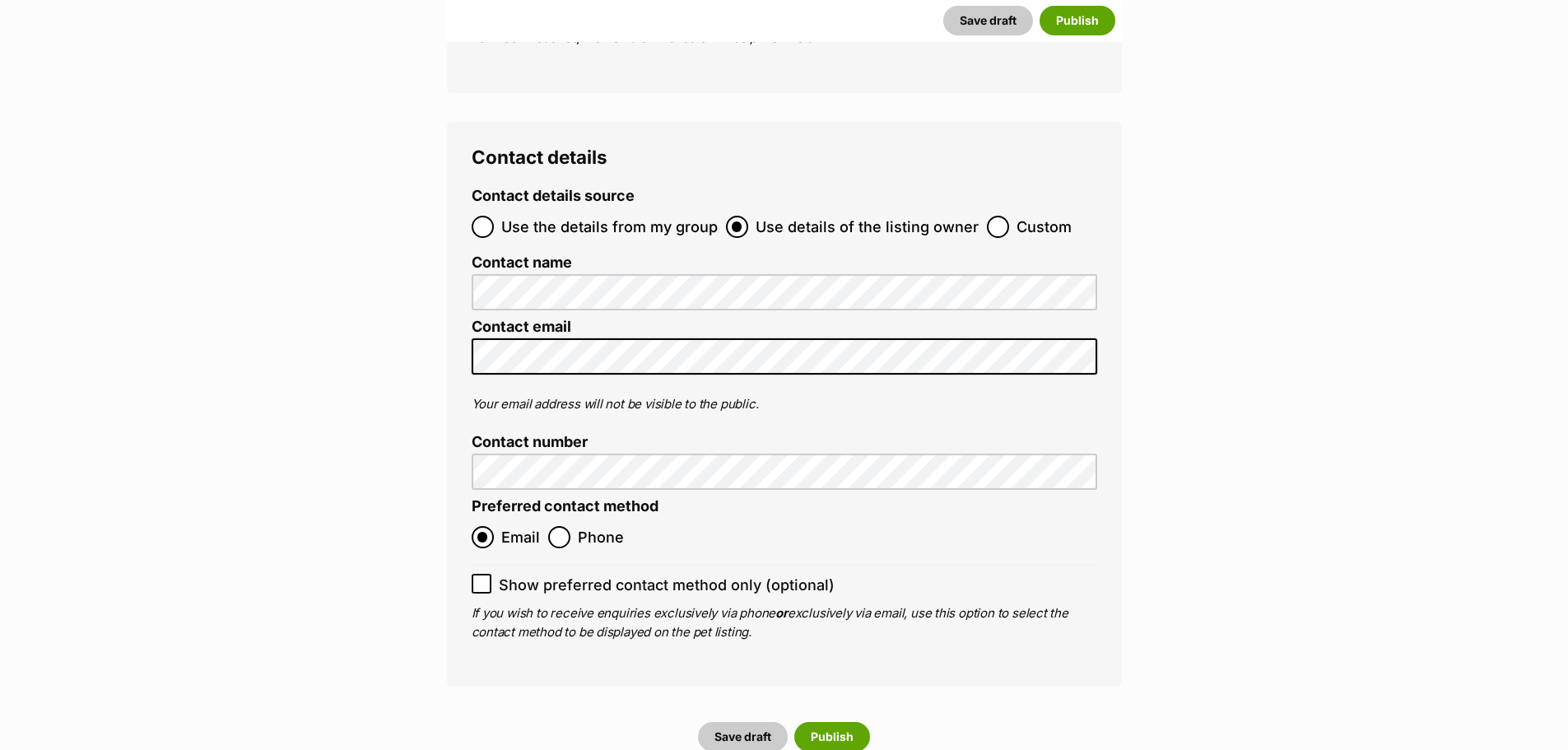
scroll to position [5515, 0]
click at [817, 720] on button "Publish" at bounding box center [832, 735] width 76 height 30
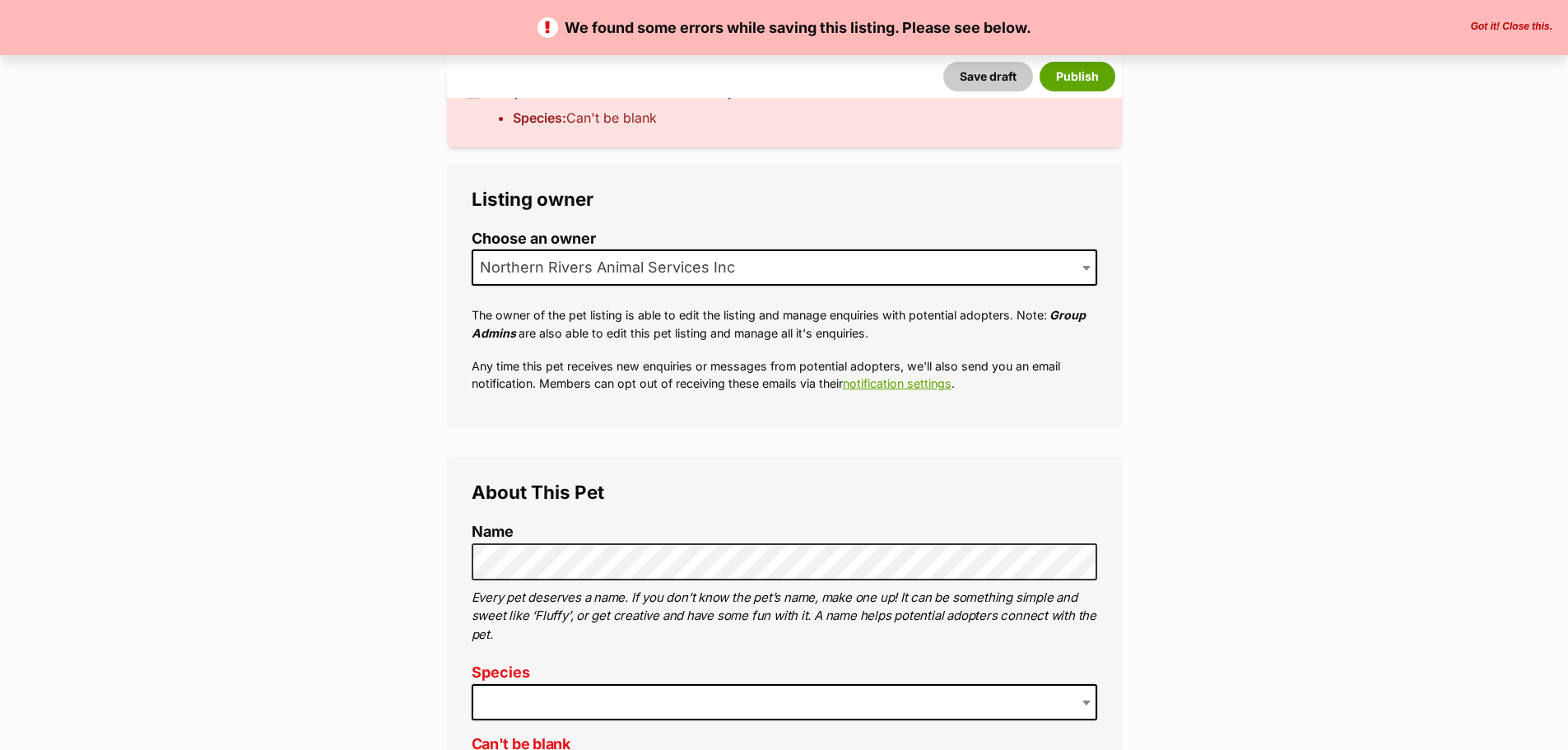
scroll to position [329, 0]
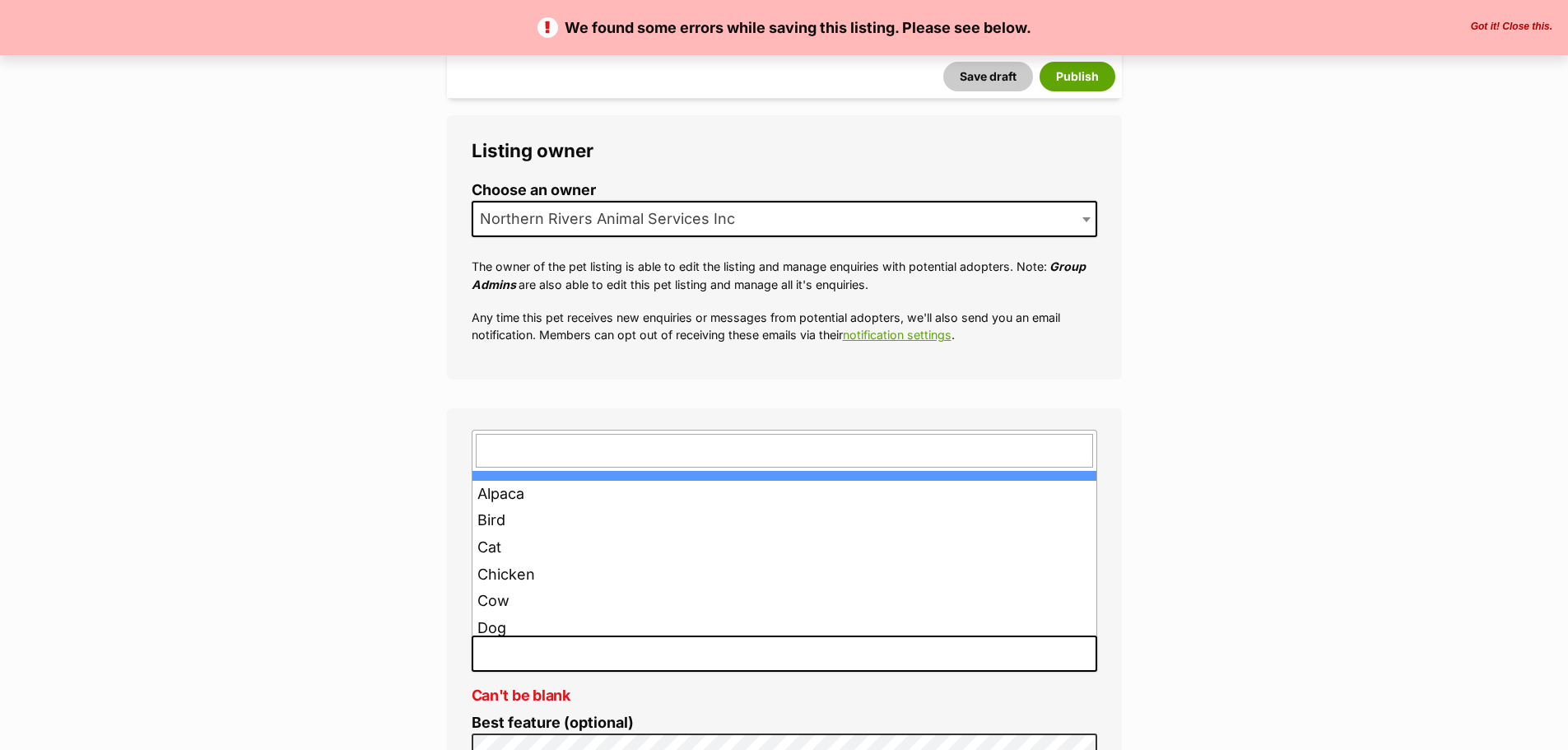
click at [687, 654] on span at bounding box center [784, 653] width 626 height 36
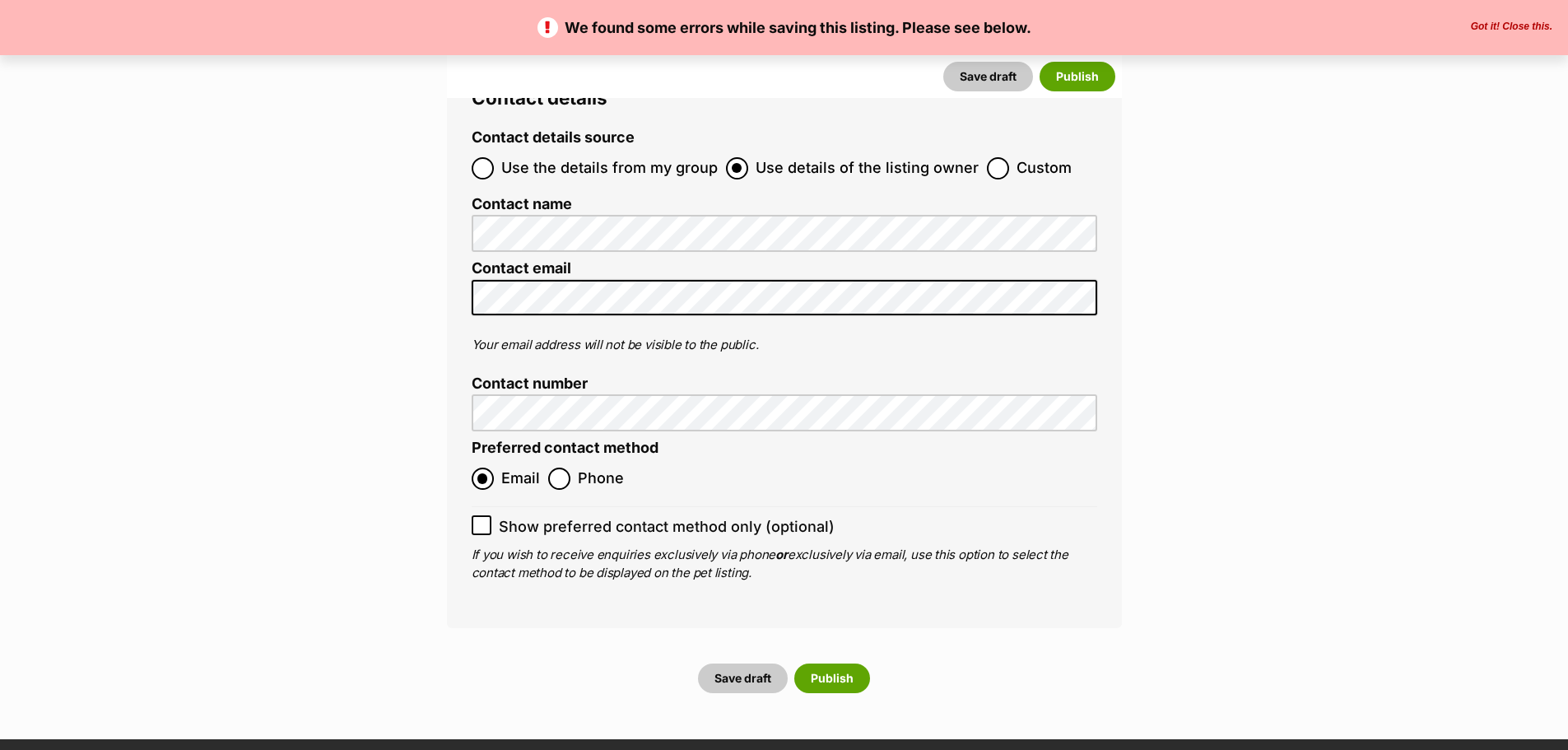
scroll to position [6091, 0]
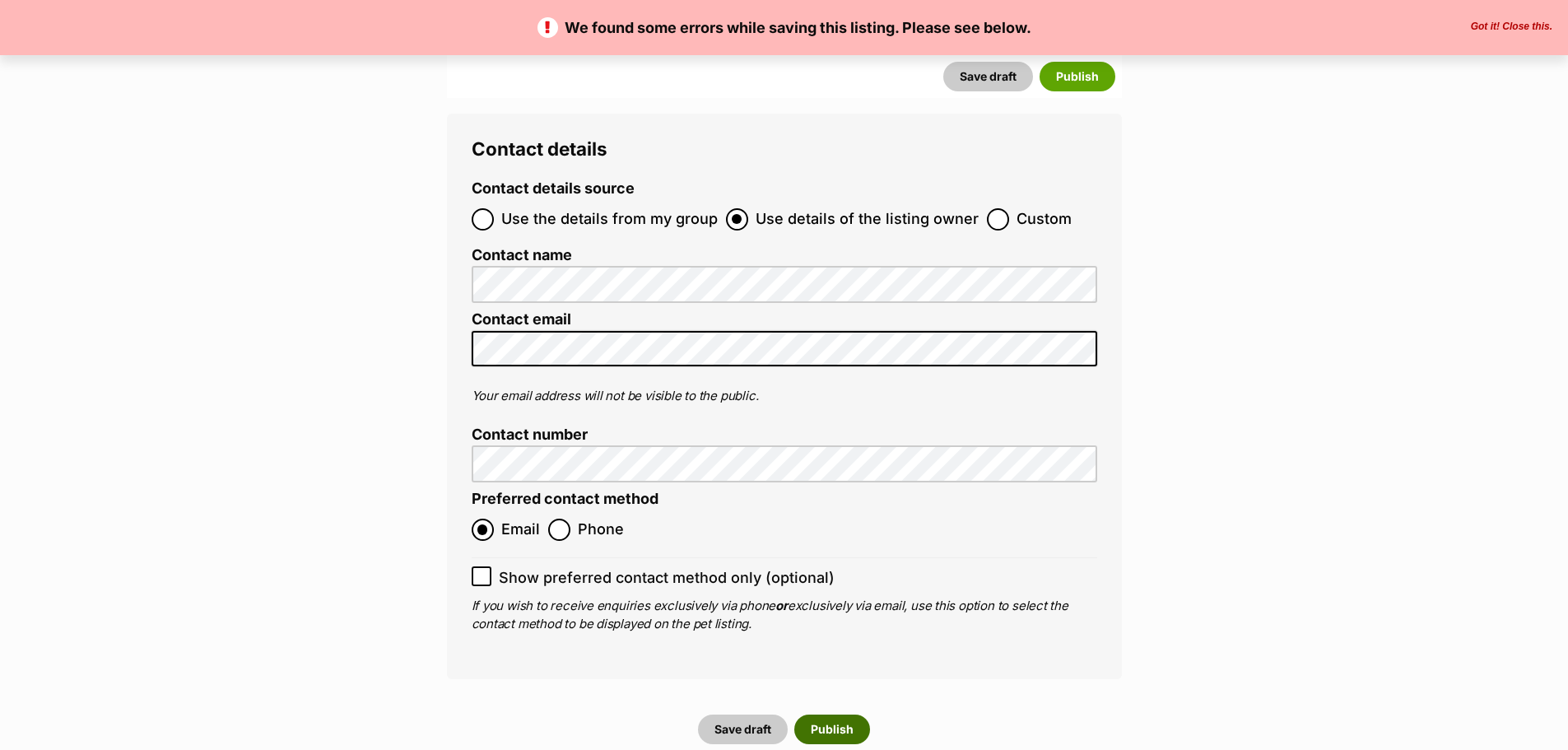
click at [850, 715] on button "Publish" at bounding box center [832, 729] width 76 height 30
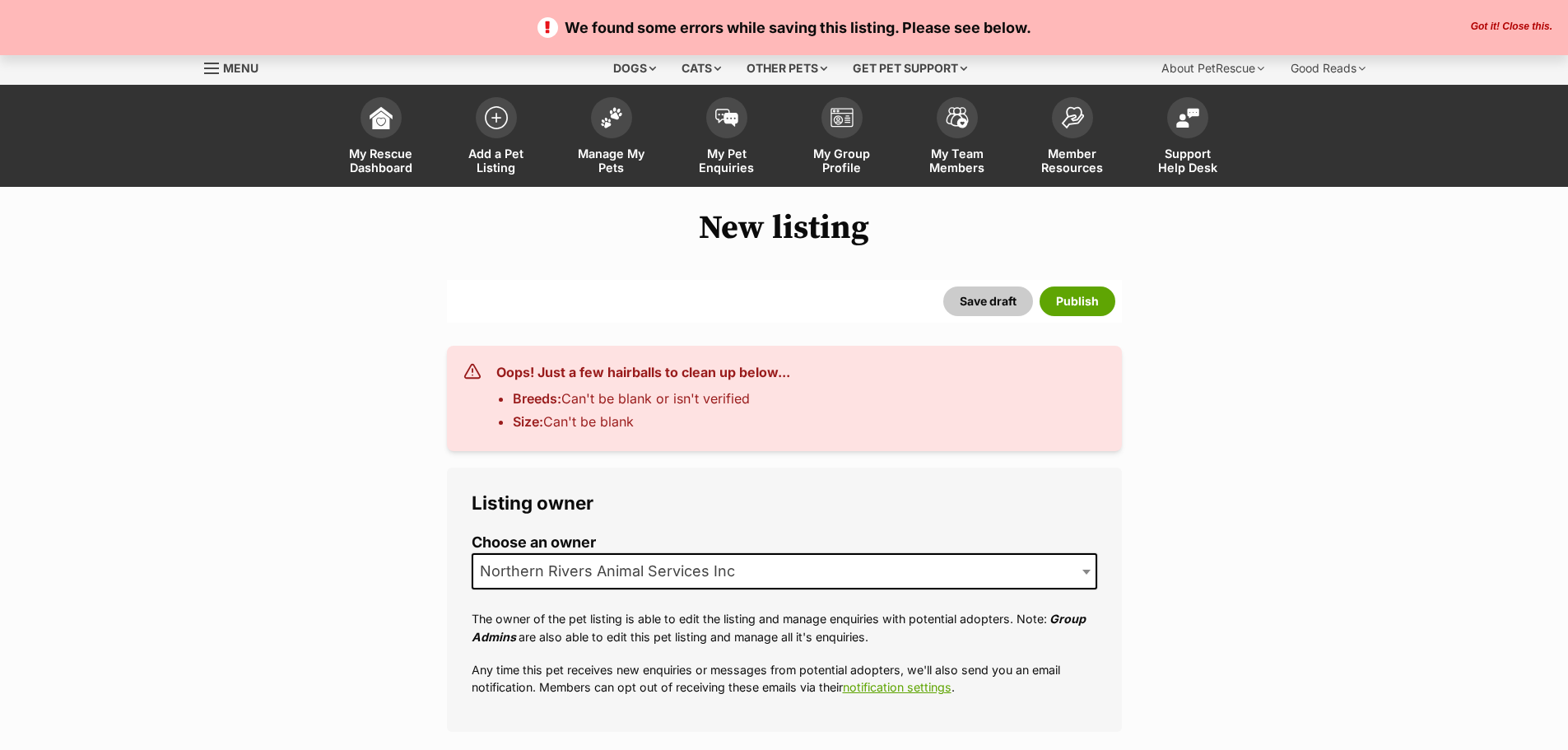
select select
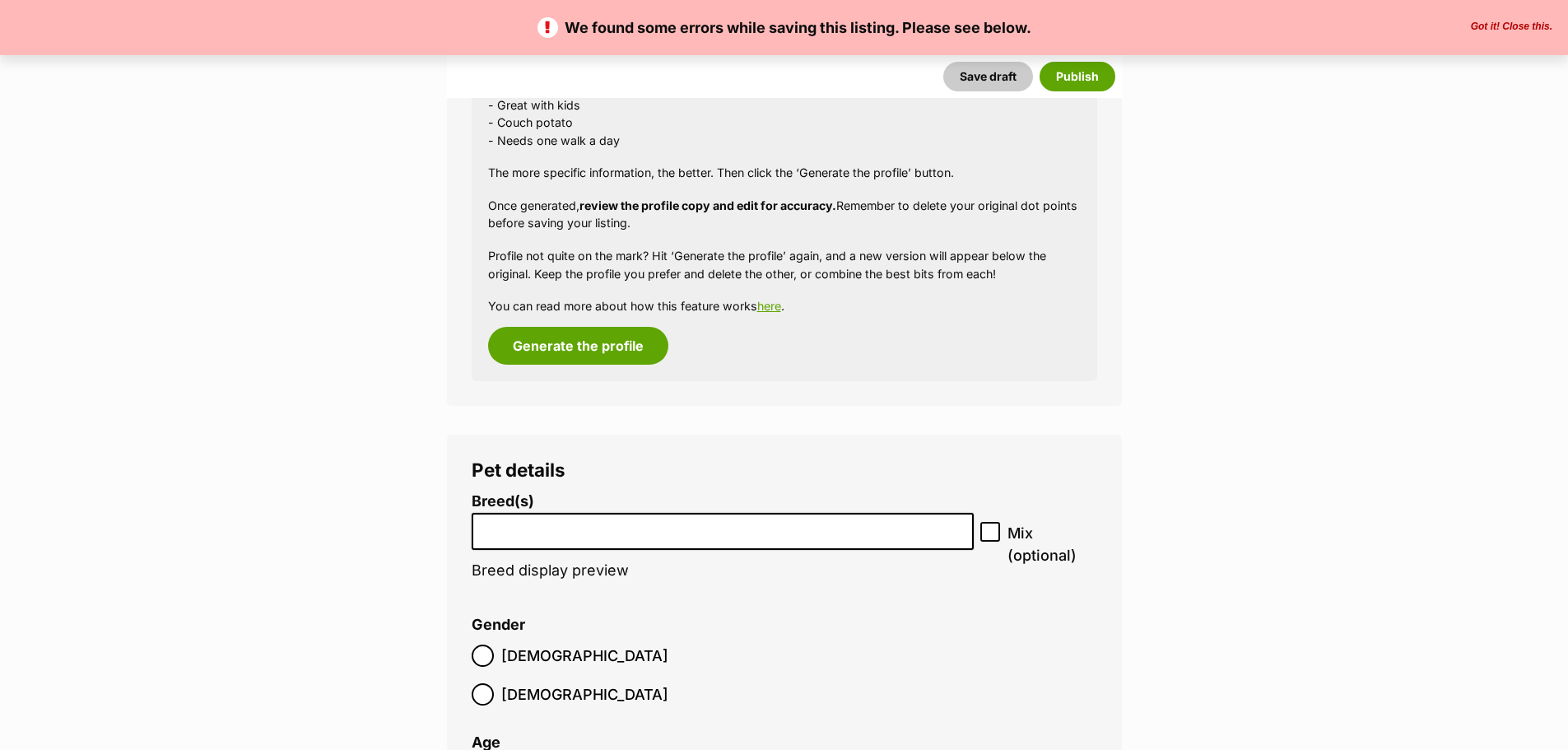
scroll to position [1811, 0]
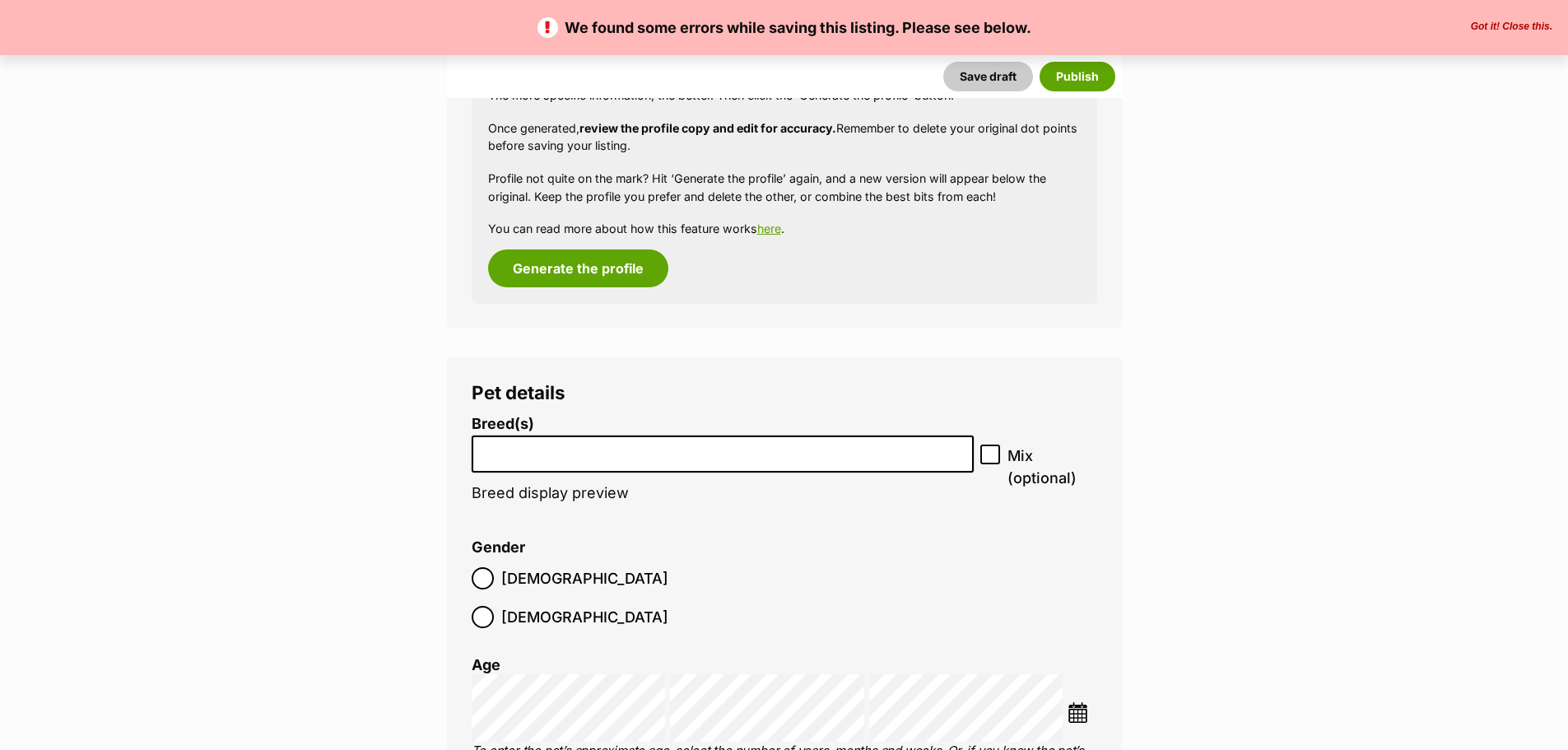
click at [682, 465] on li at bounding box center [723, 454] width 492 height 34
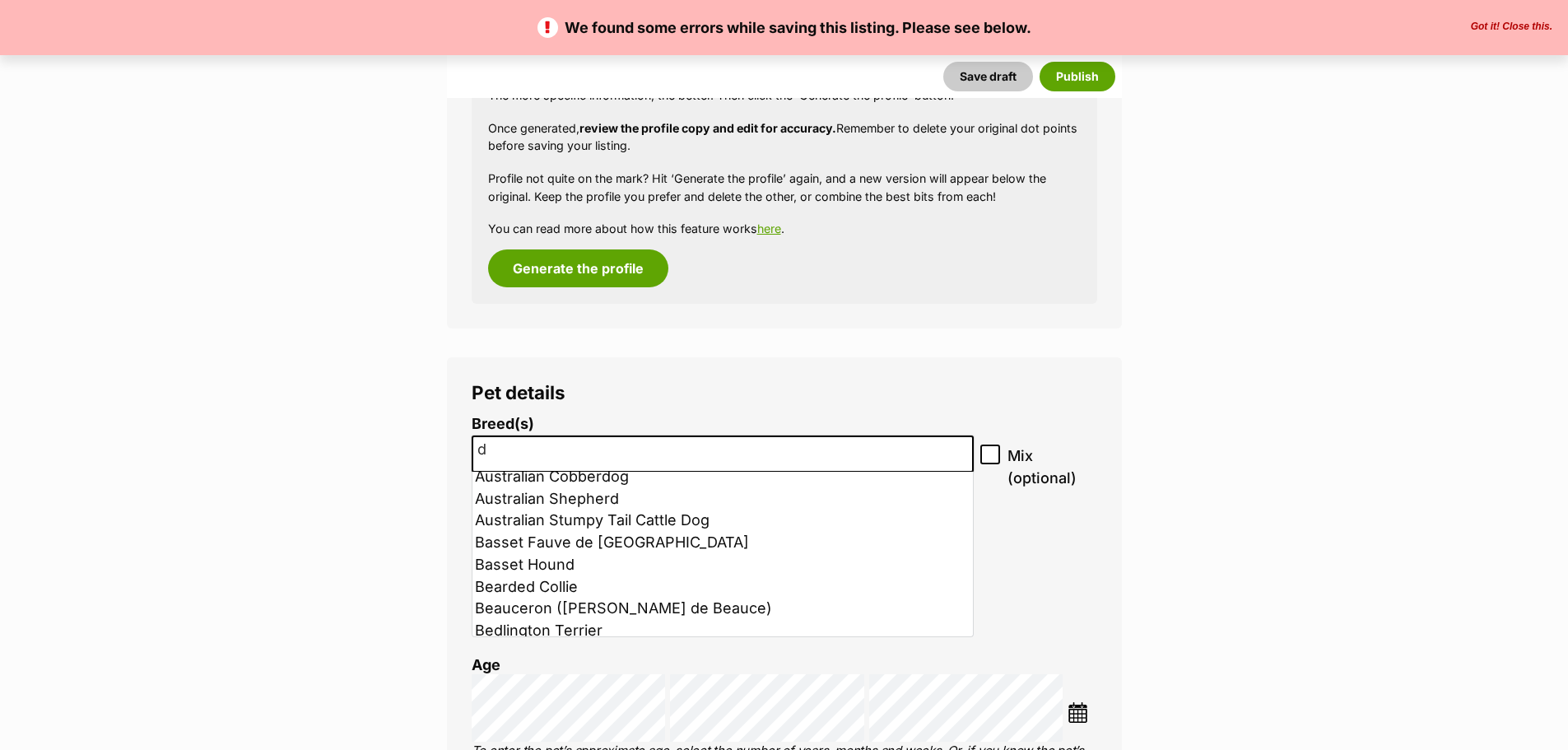
scroll to position [0, 0]
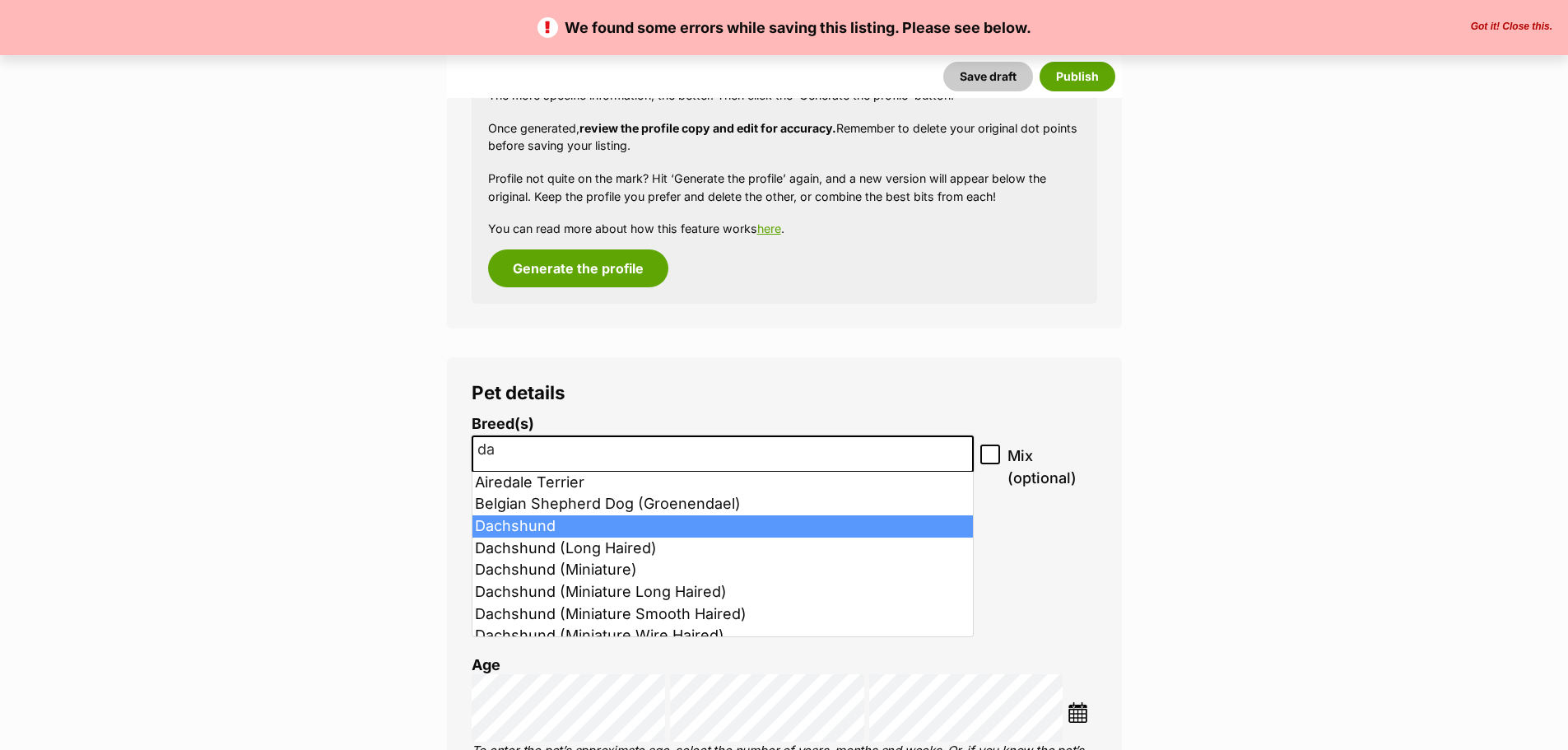
type input "da"
select select "72"
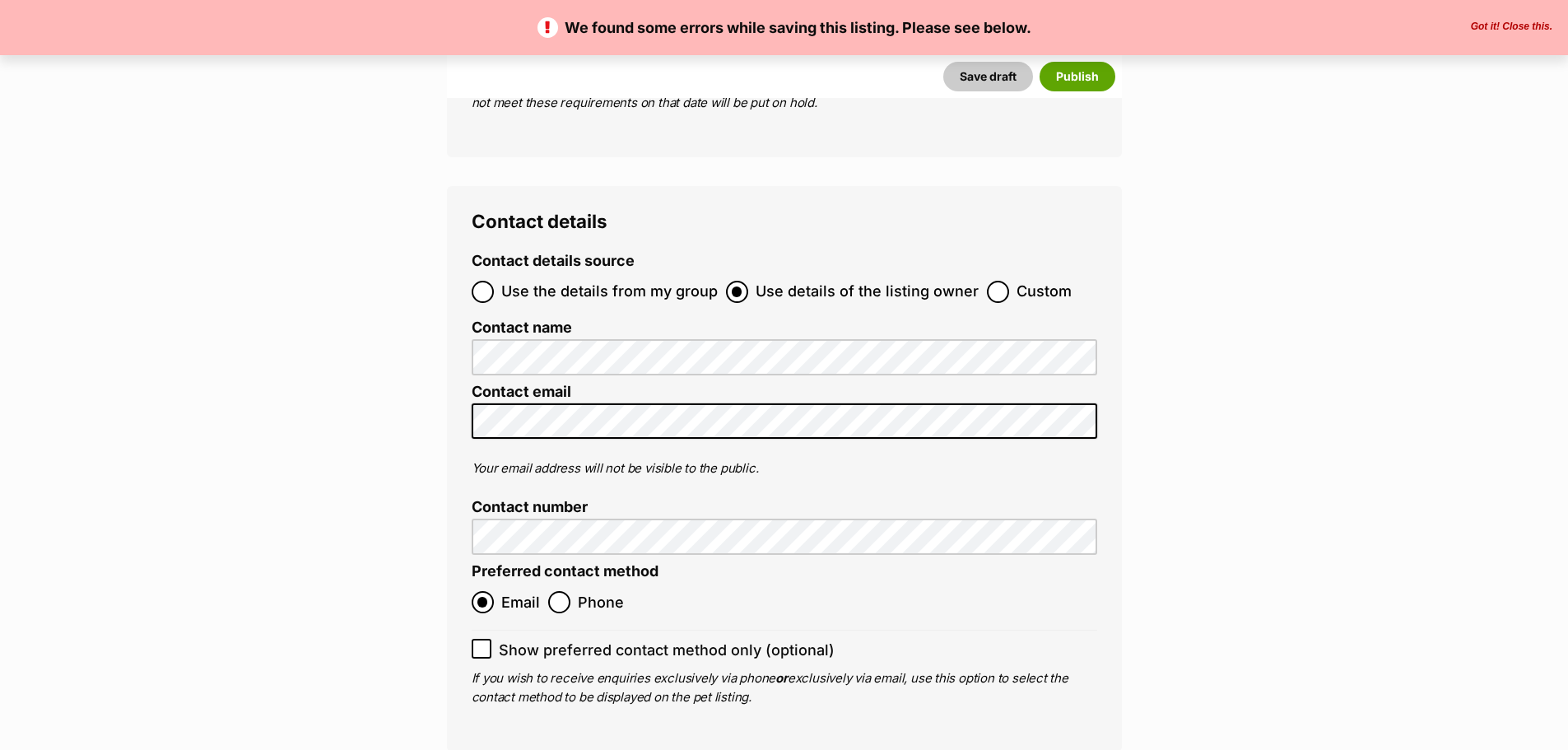
scroll to position [6091, 0]
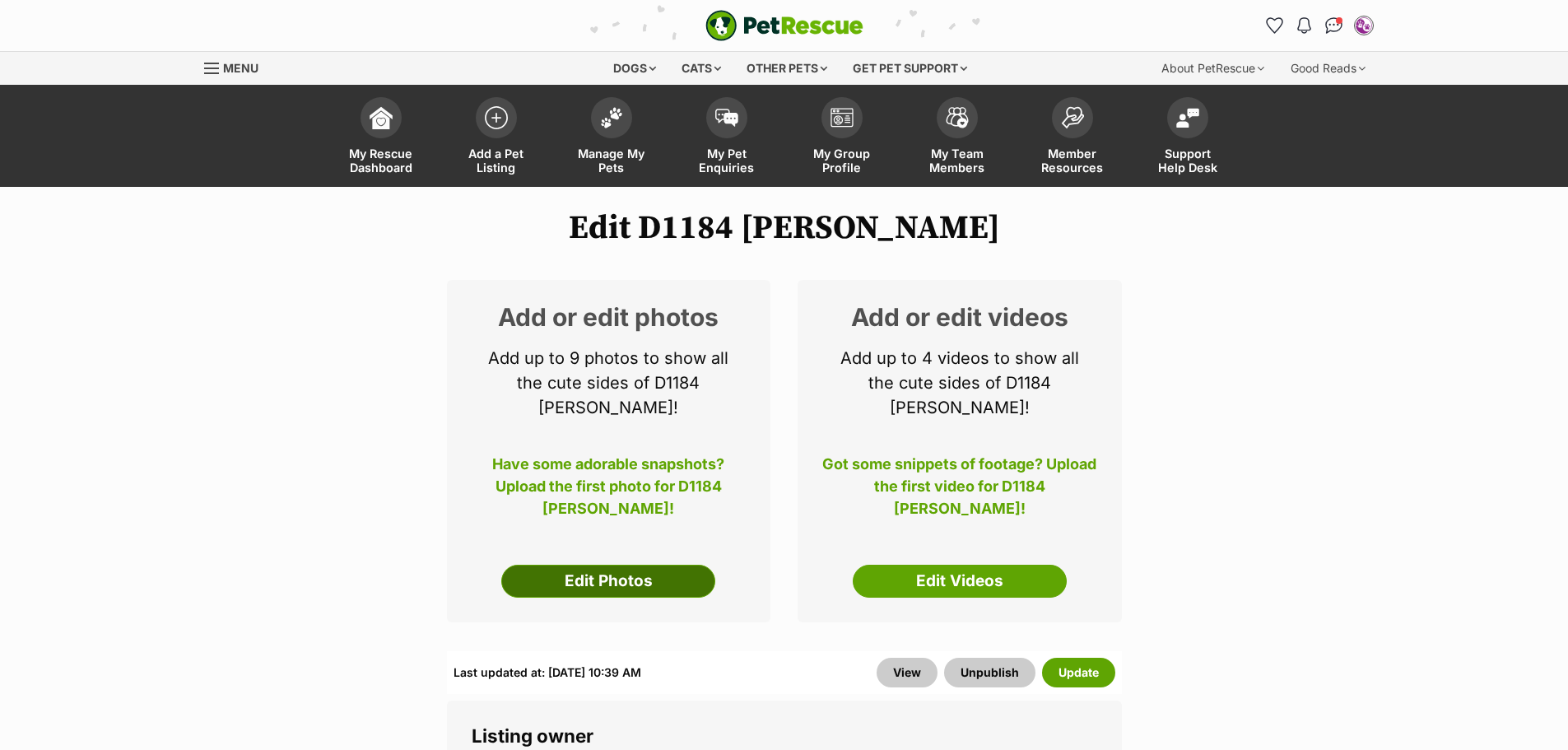
click at [655, 564] on link "Edit Photos" at bounding box center [607, 580] width 214 height 33
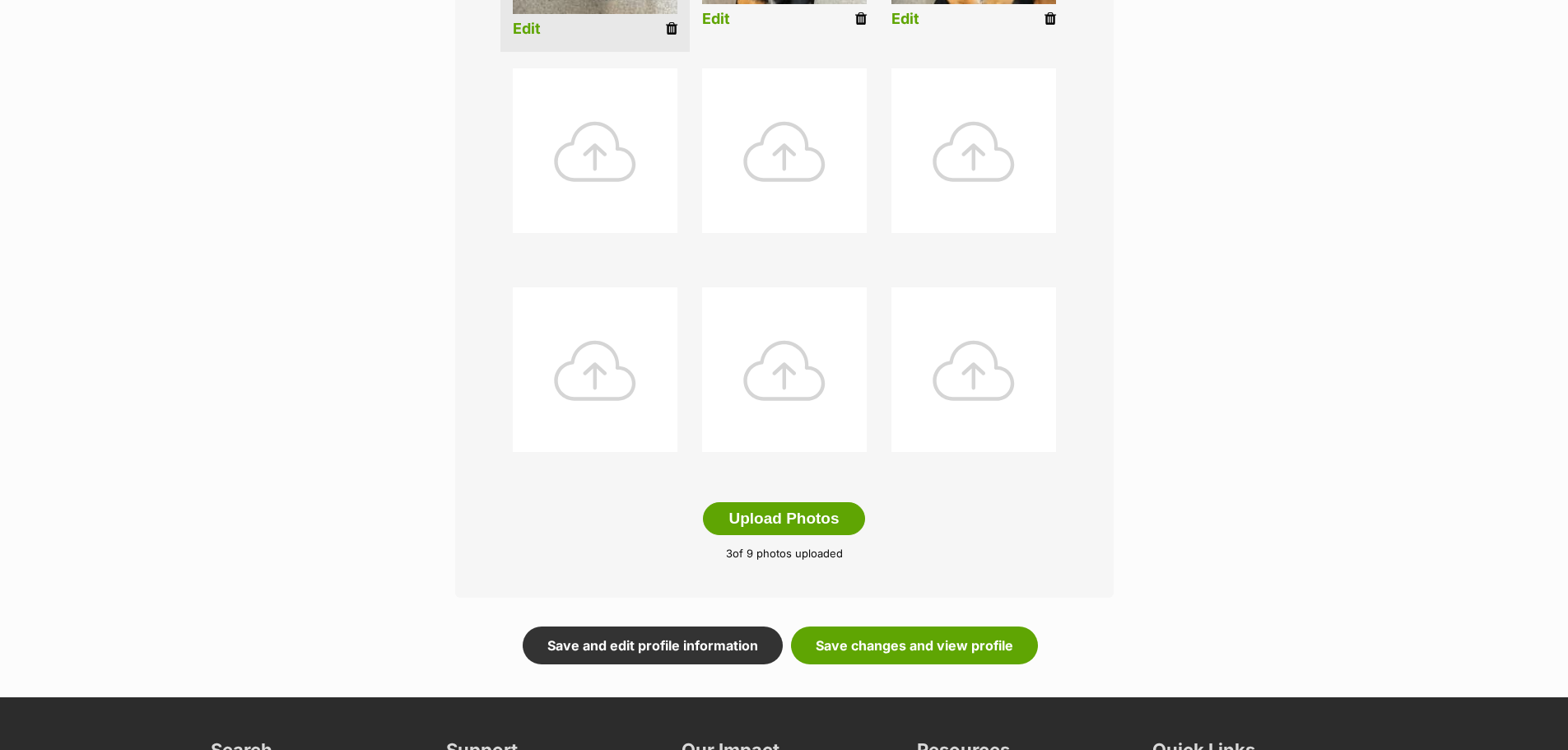
scroll to position [906, 0]
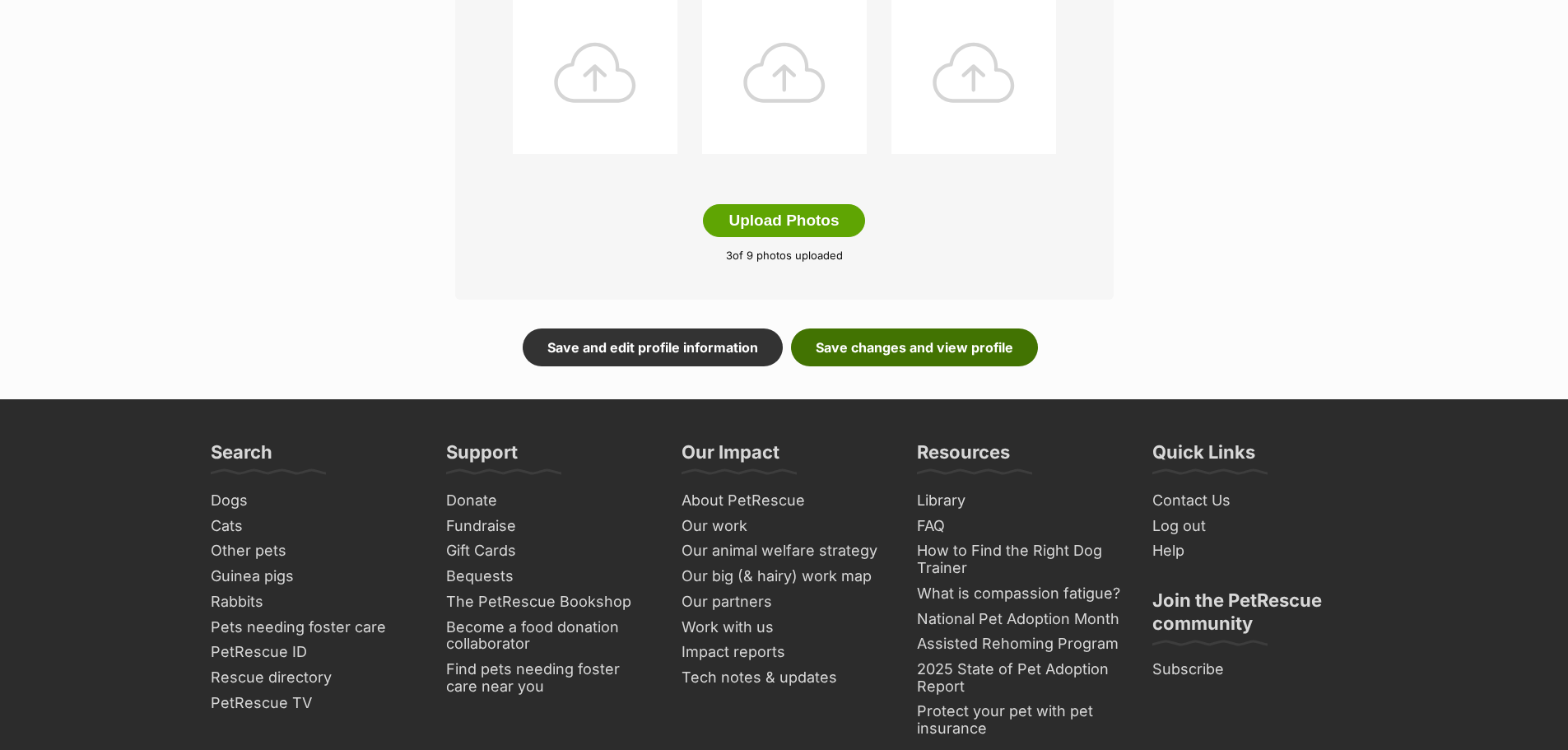
click at [884, 345] on link "Save changes and view profile" at bounding box center [914, 347] width 247 height 38
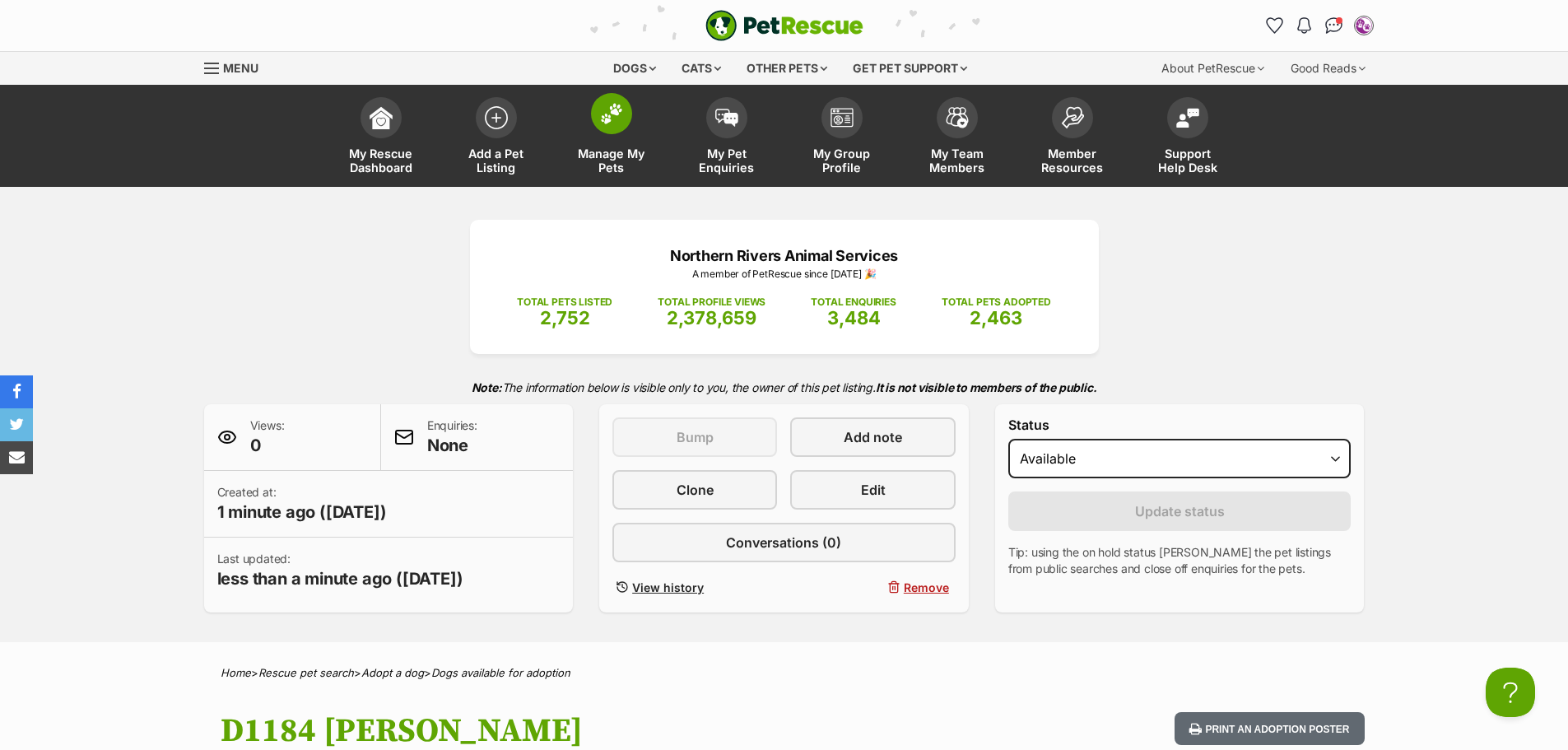
click at [600, 116] on img at bounding box center [611, 113] width 23 height 21
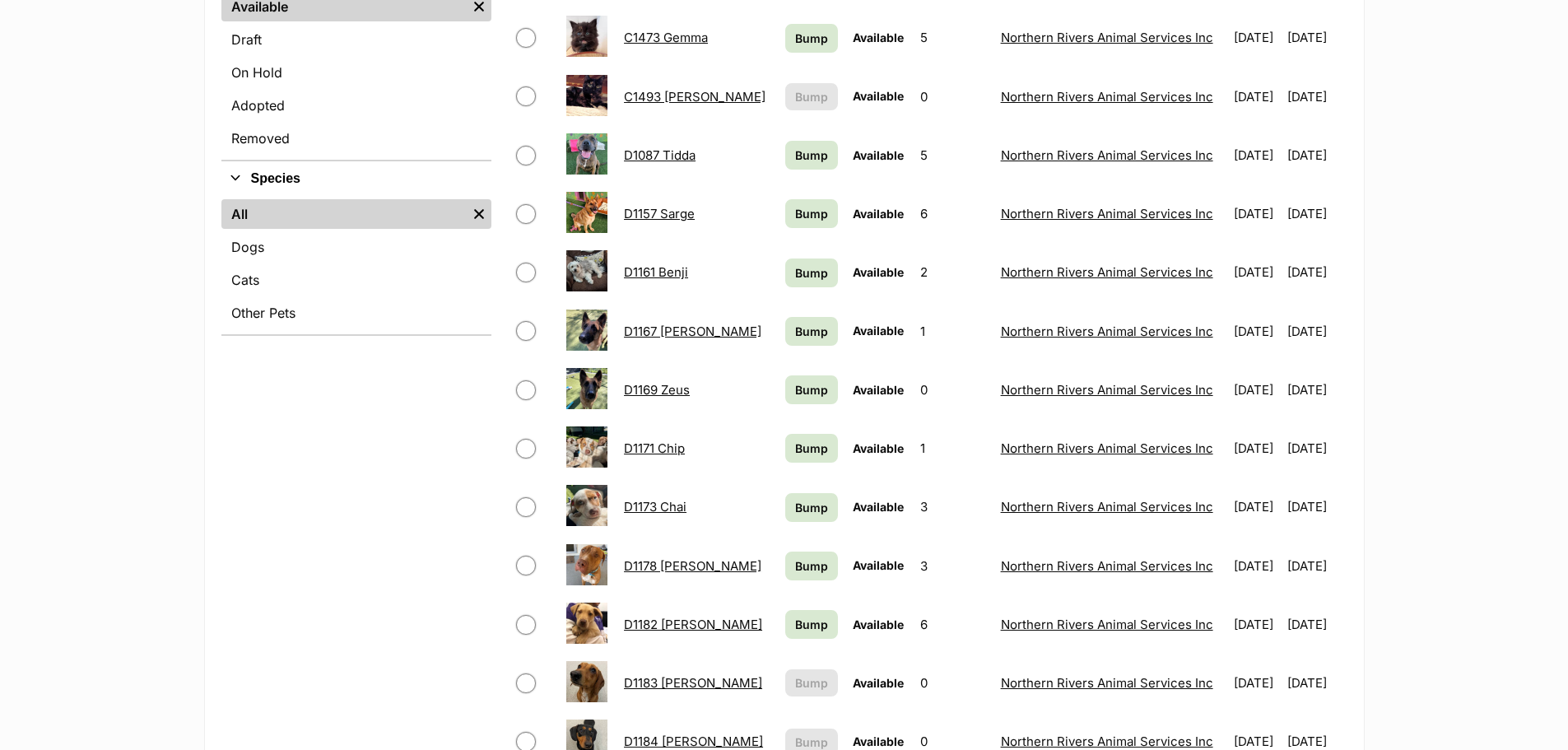
scroll to position [659, 0]
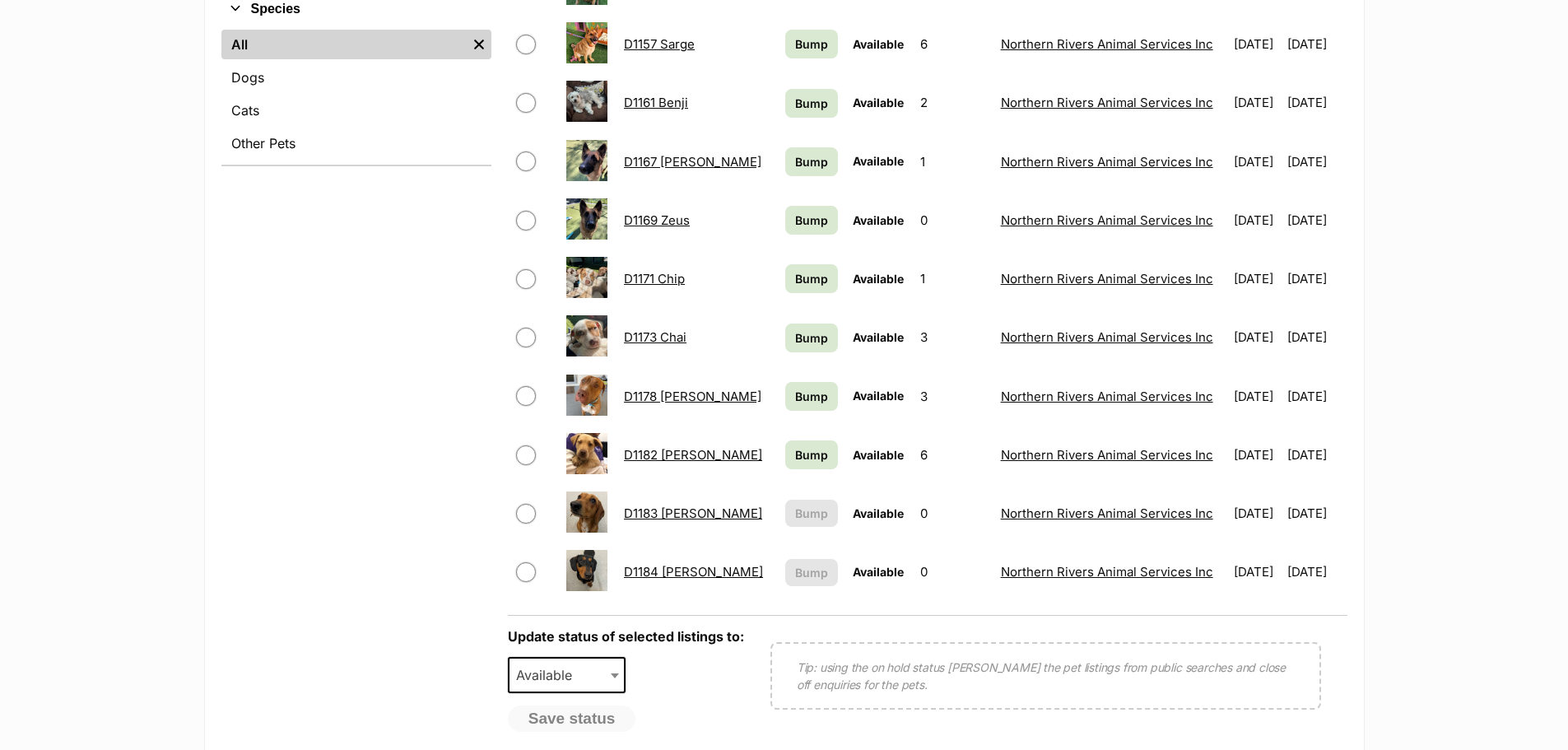
click at [661, 568] on link "D1184 [PERSON_NAME]" at bounding box center [693, 571] width 139 height 16
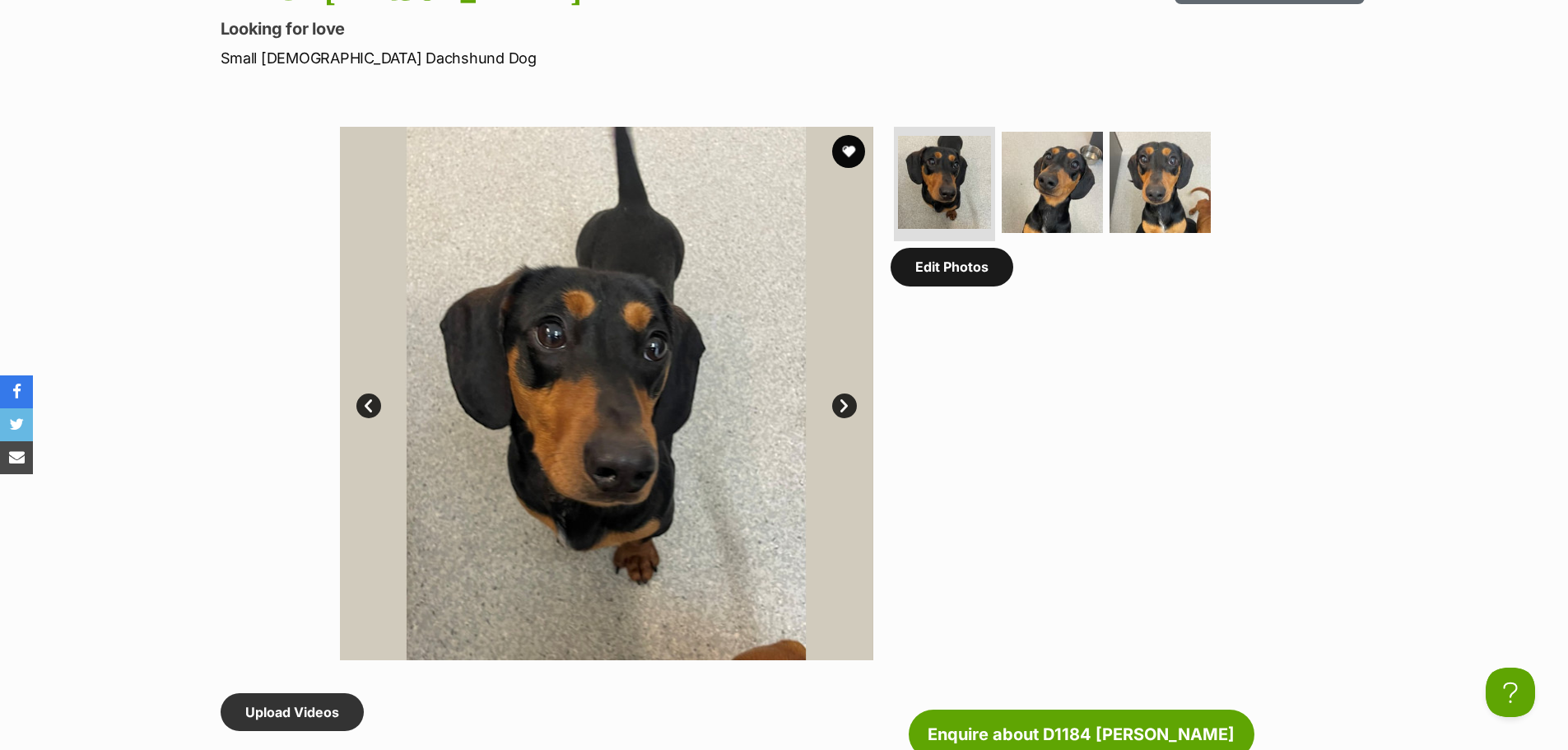
click at [955, 270] on link "Edit Photos" at bounding box center [951, 267] width 122 height 38
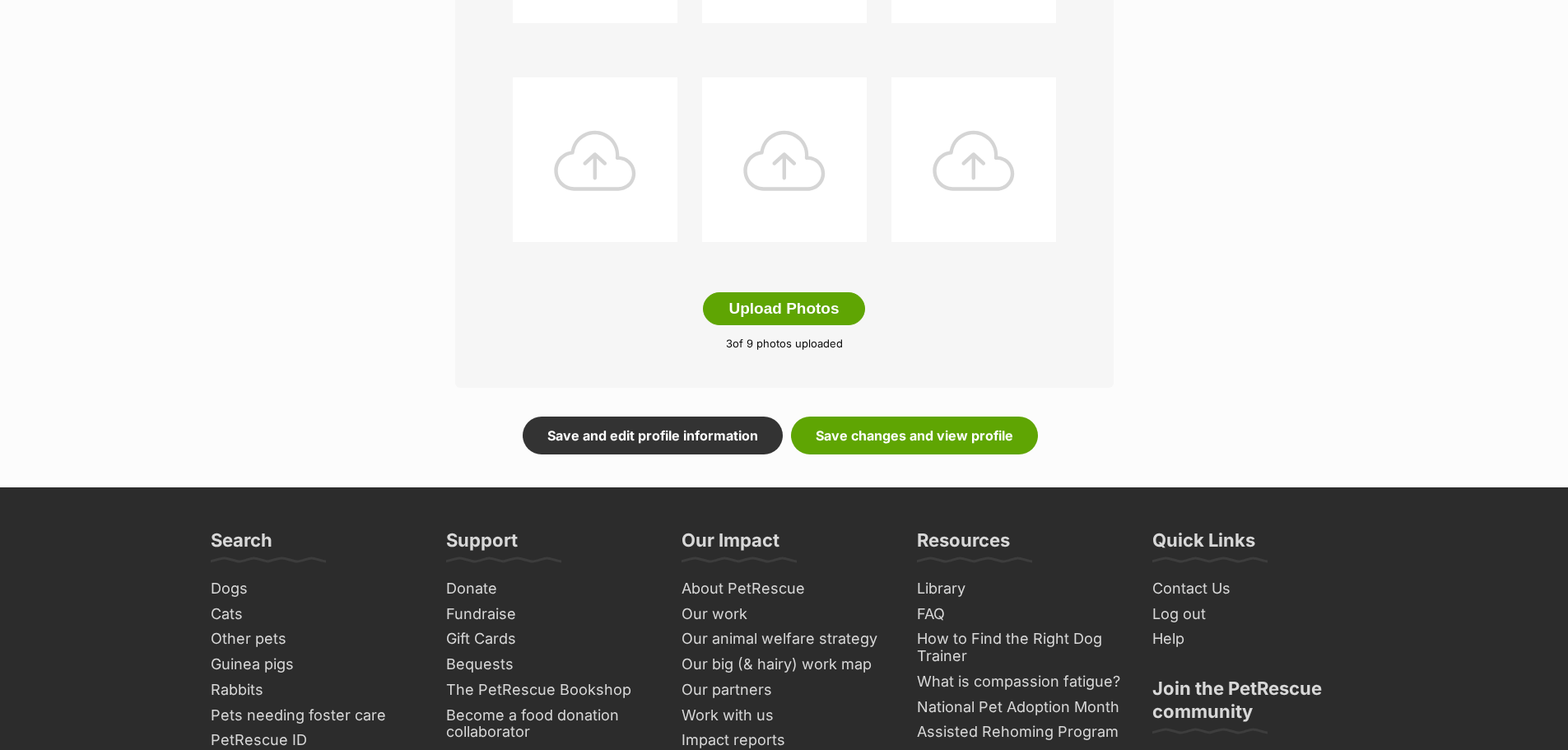
scroll to position [823, 0]
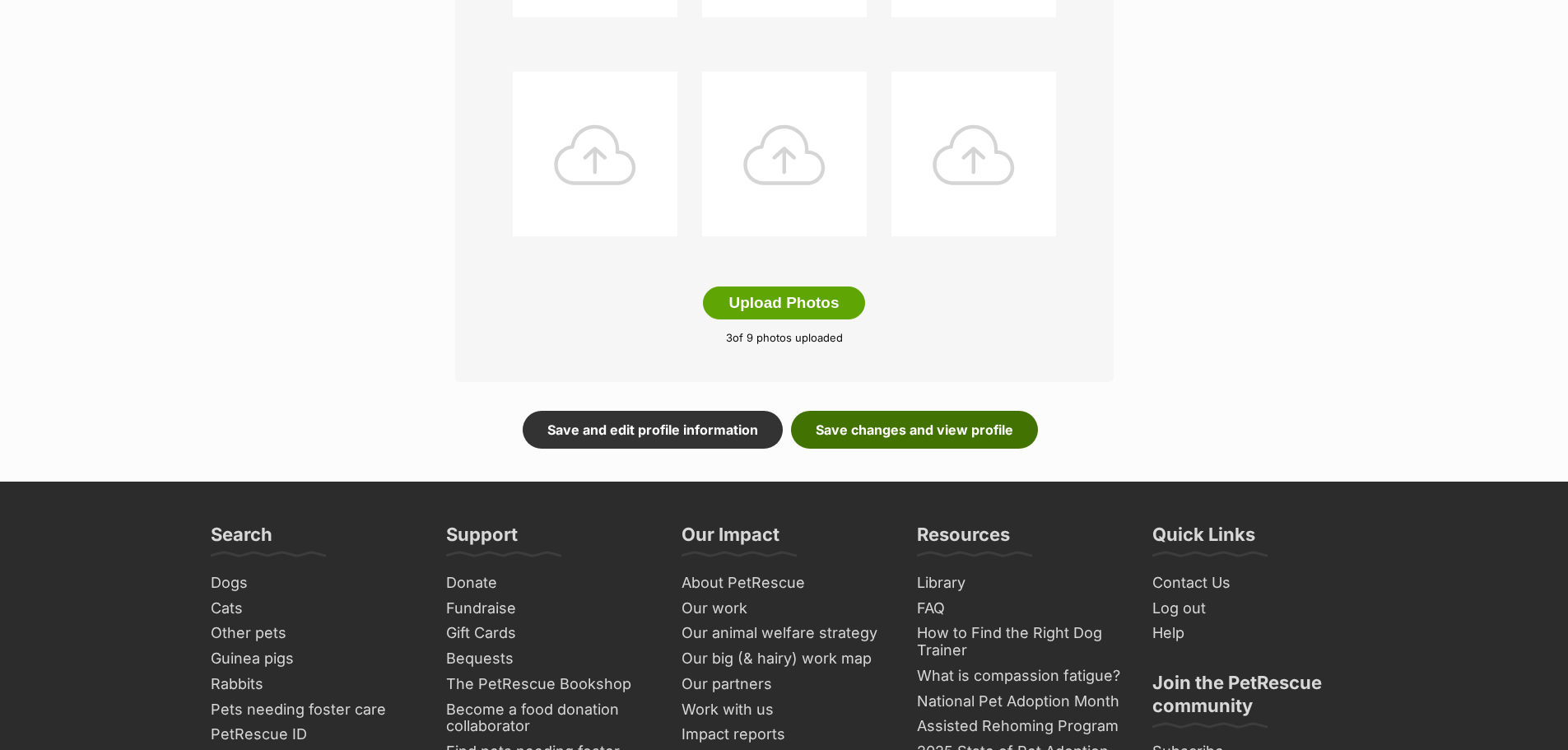
click at [898, 427] on link "Save changes and view profile" at bounding box center [914, 429] width 247 height 38
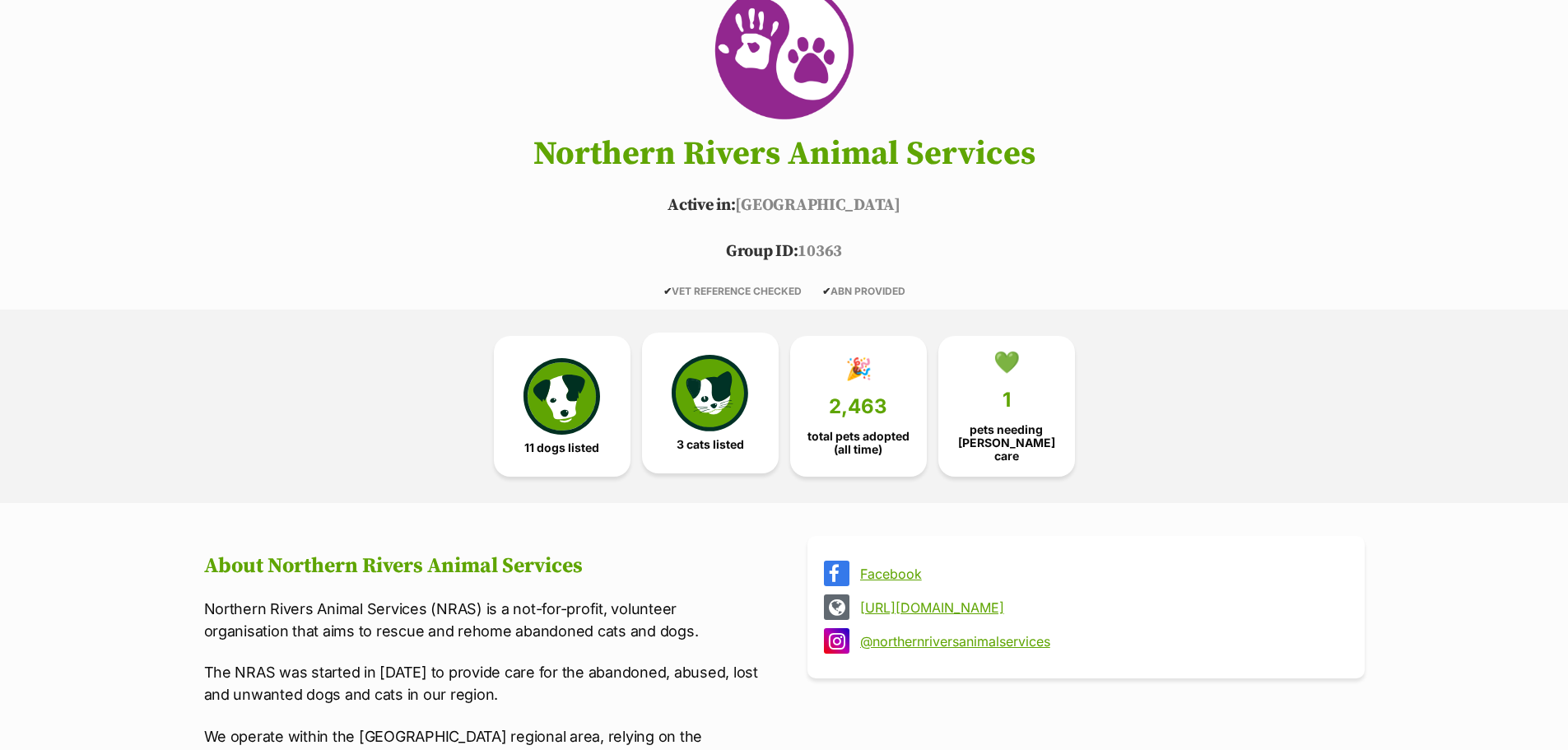
click at [699, 422] on img at bounding box center [709, 392] width 76 height 76
